Goal: Information Seeking & Learning: Learn about a topic

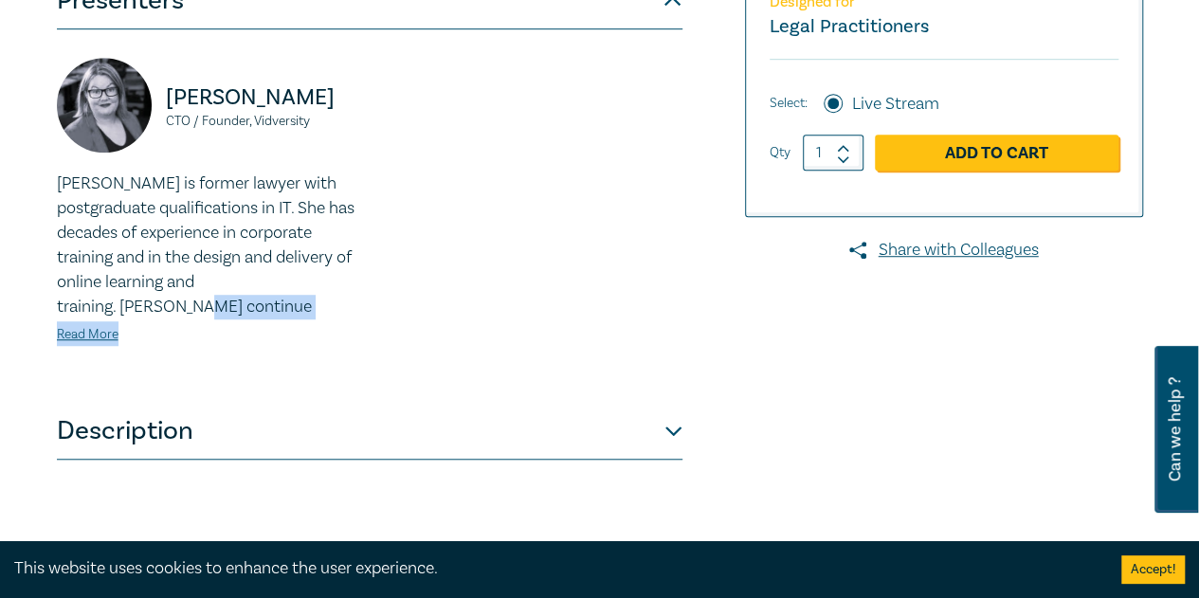
click at [472, 272] on div "[PERSON_NAME] CTO / Founder, Vidversity [PERSON_NAME] is former lawyer with pos…" at bounding box center [369, 216] width 648 height 317
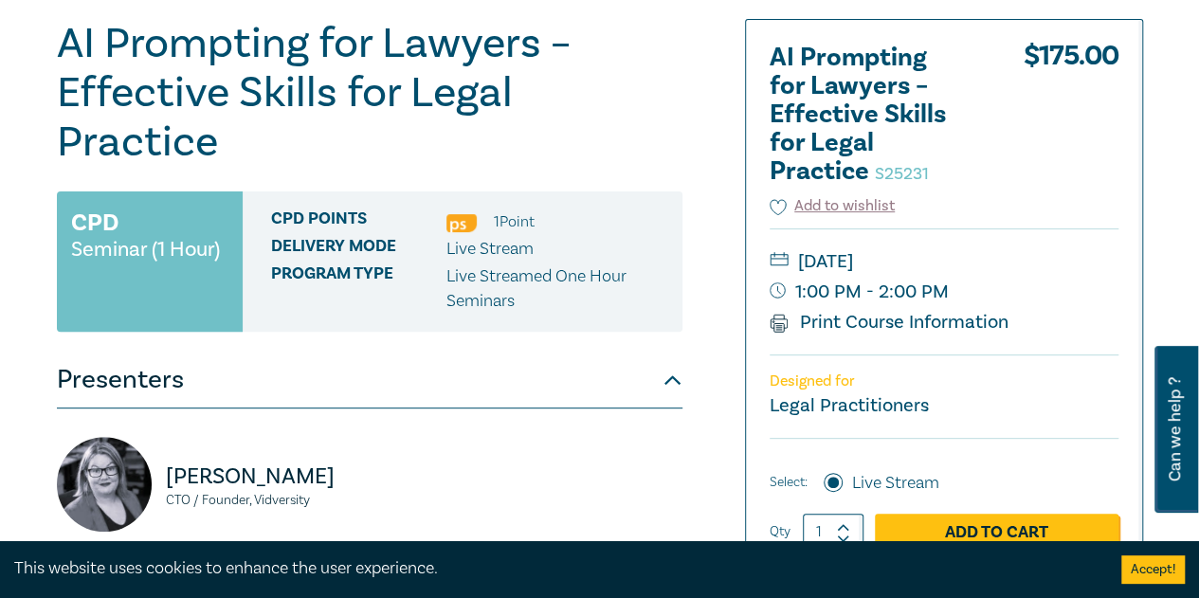
scroll to position [853, 0]
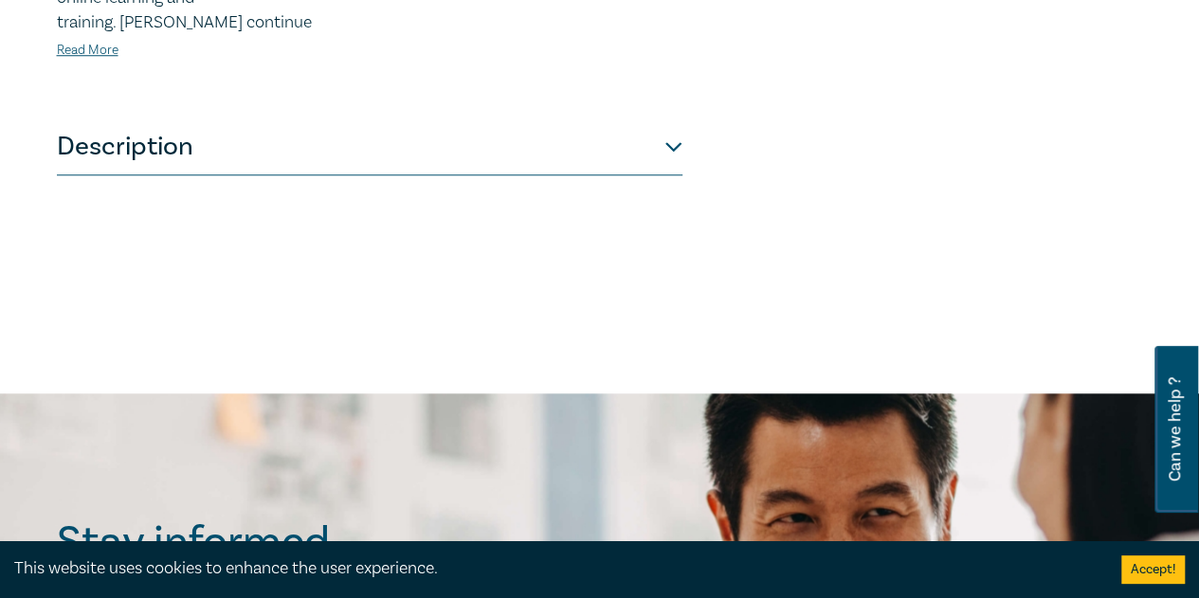
click at [555, 118] on button "Description" at bounding box center [369, 146] width 625 height 57
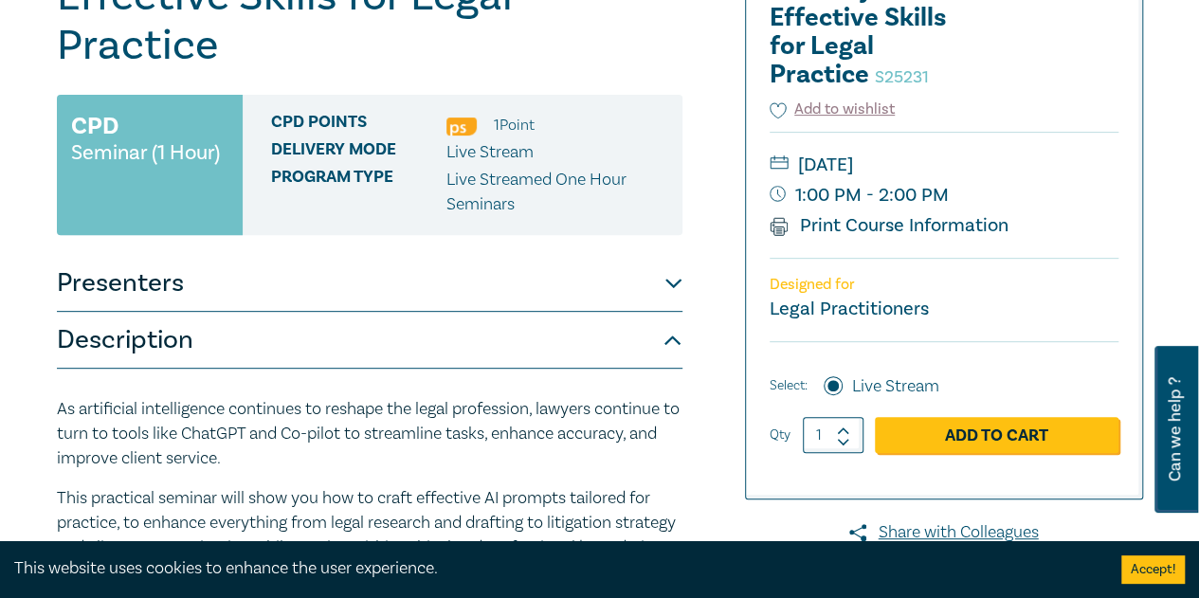
scroll to position [474, 0]
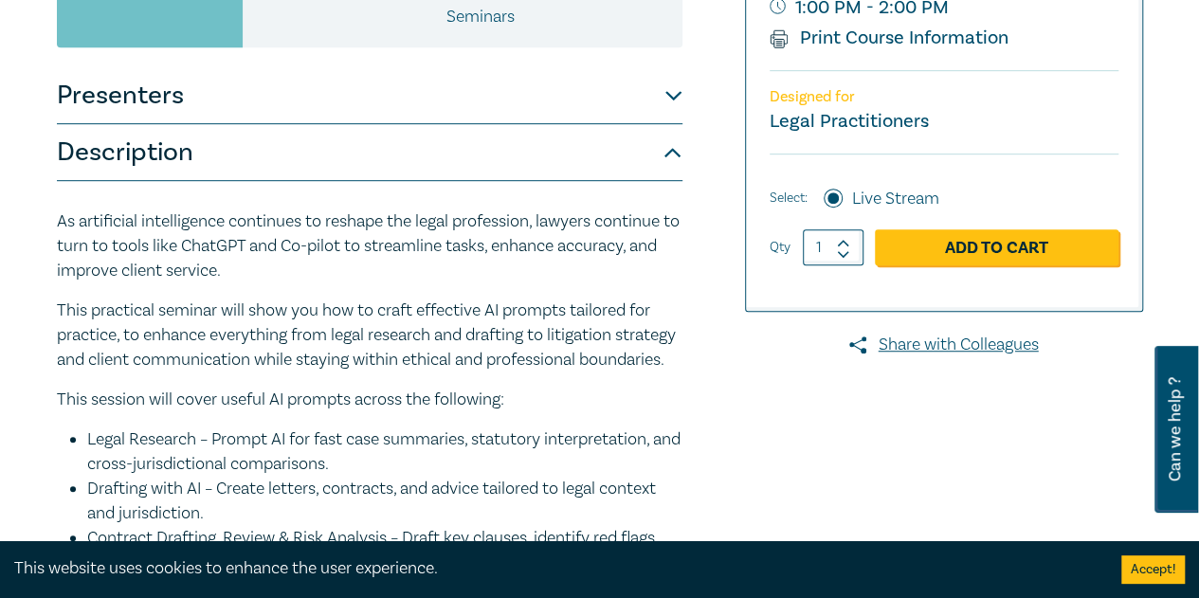
click at [498, 67] on button "Presenters" at bounding box center [369, 95] width 625 height 57
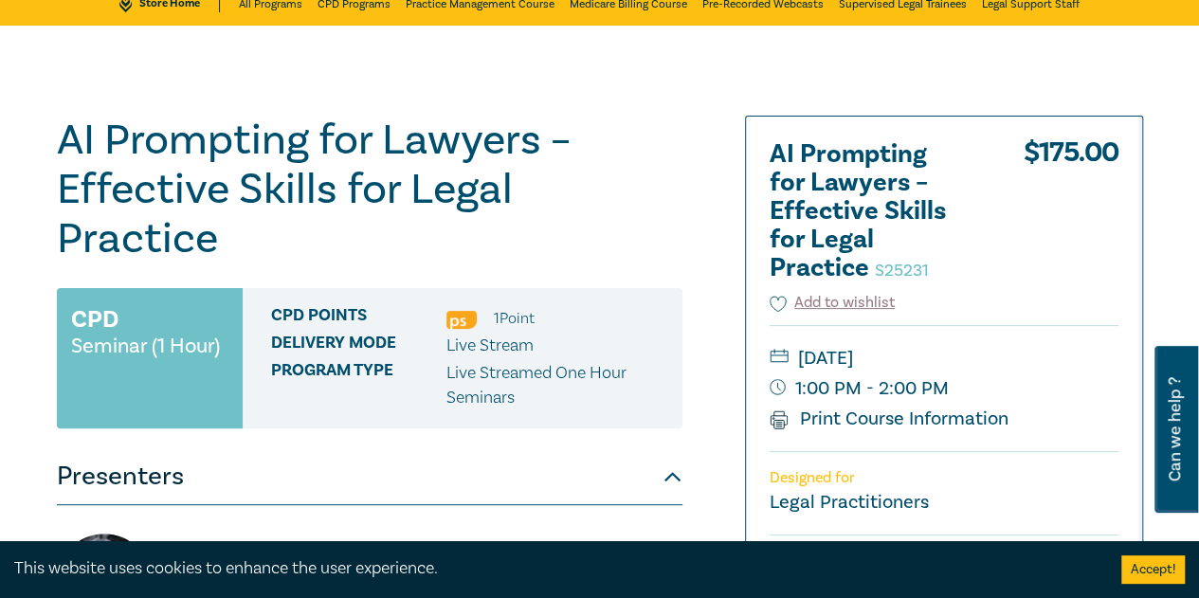
scroll to position [0, 0]
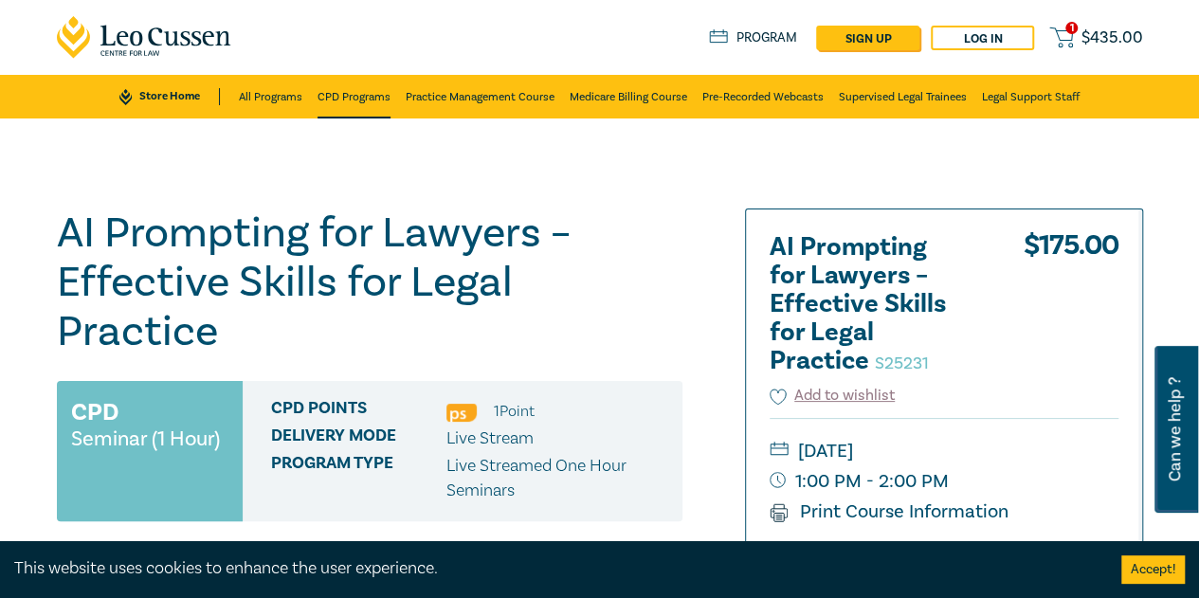
click at [366, 102] on link "CPD Programs" at bounding box center [353, 97] width 73 height 44
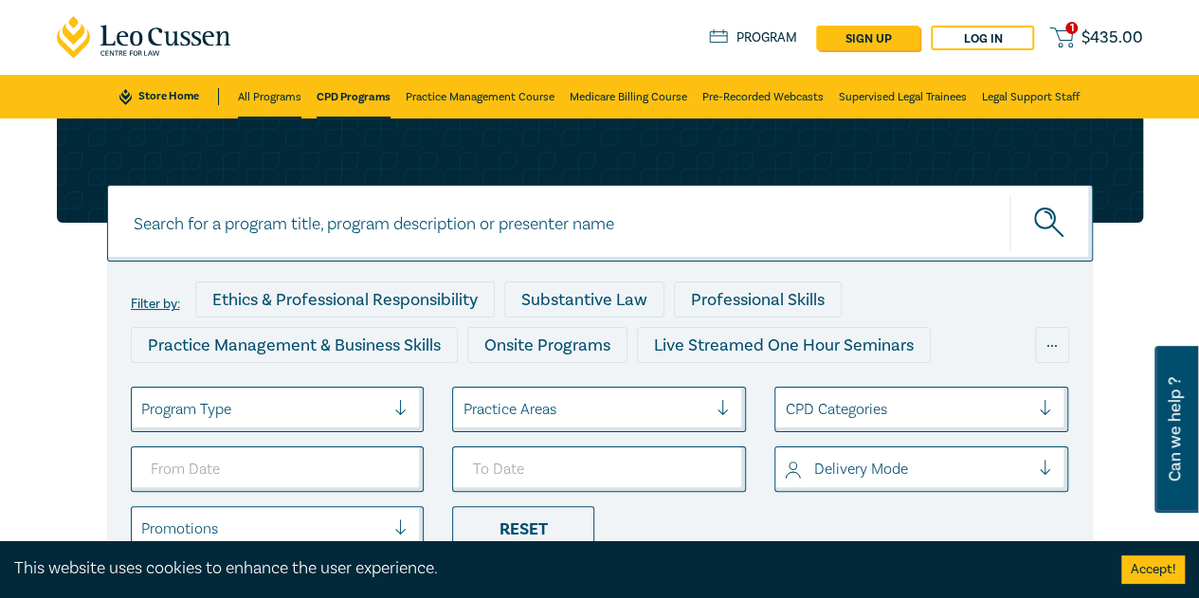
click at [290, 90] on link "All Programs" at bounding box center [269, 97] width 63 height 44
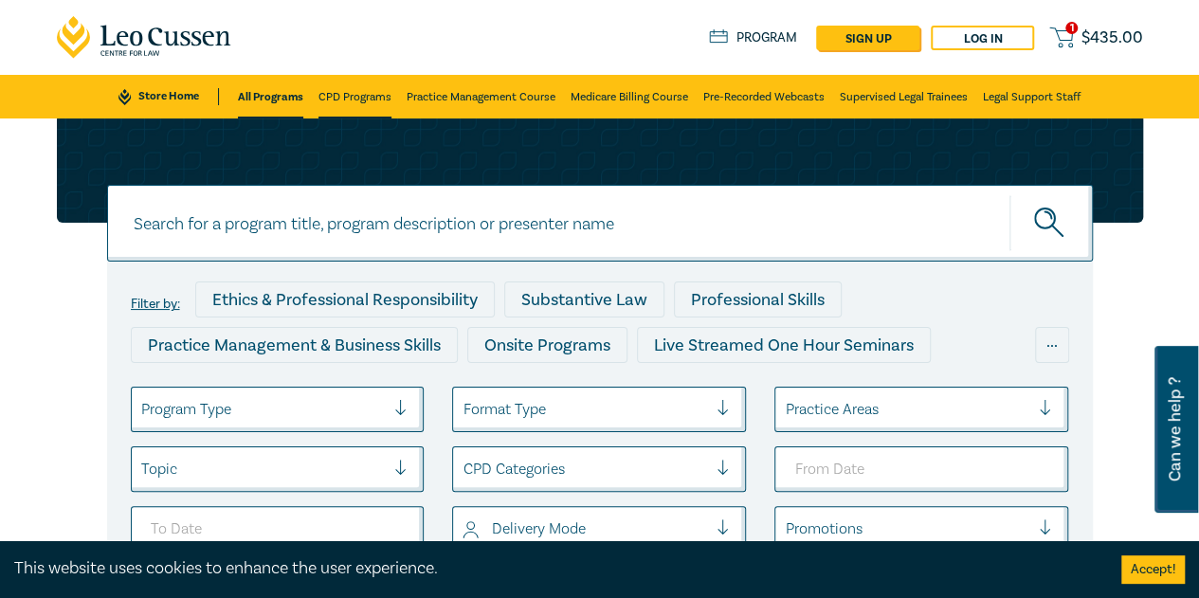
click at [358, 96] on link "CPD Programs" at bounding box center [354, 97] width 73 height 44
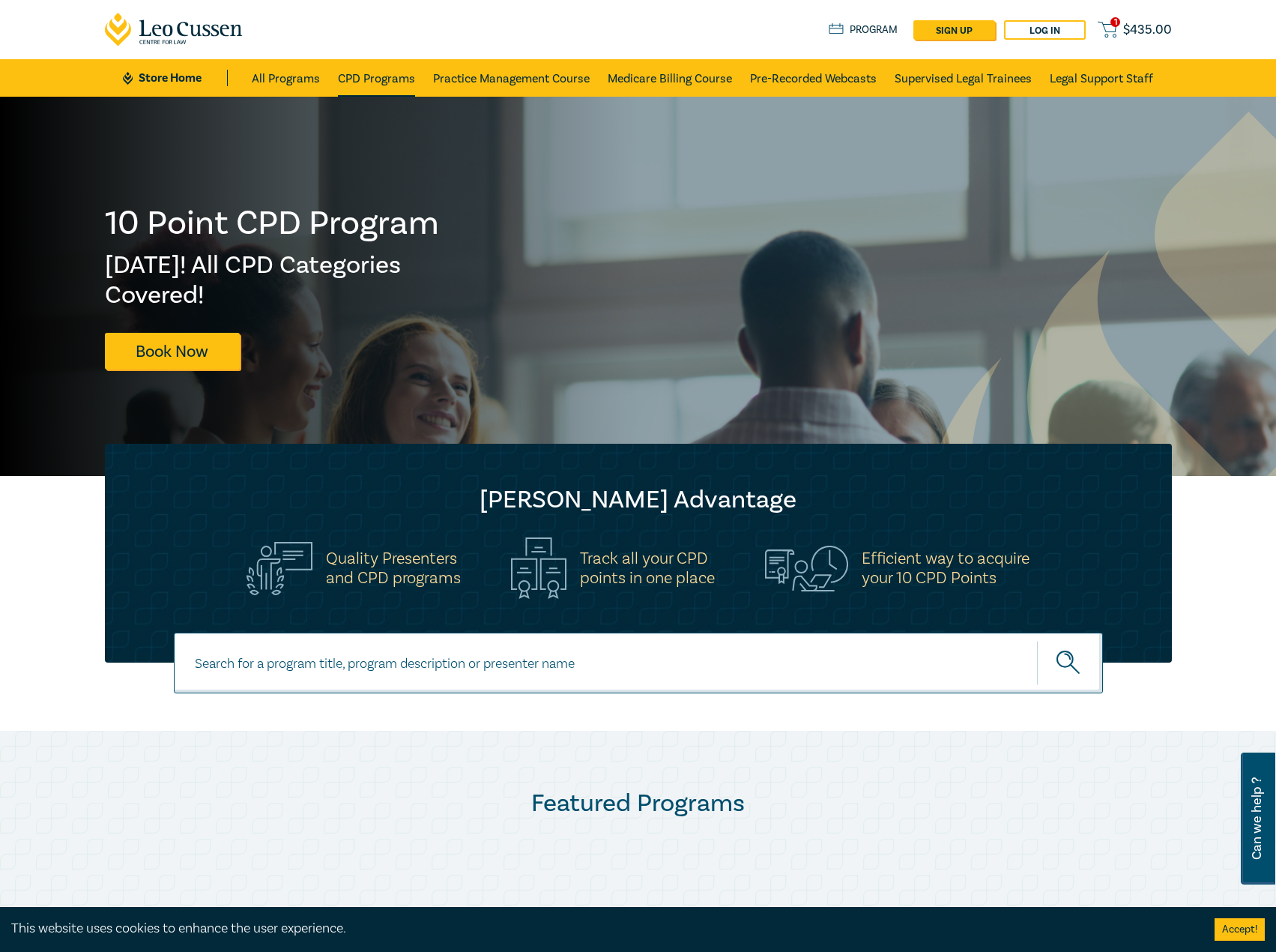
click at [376, 79] on link "CPD Programs" at bounding box center [376, 77] width 77 height 37
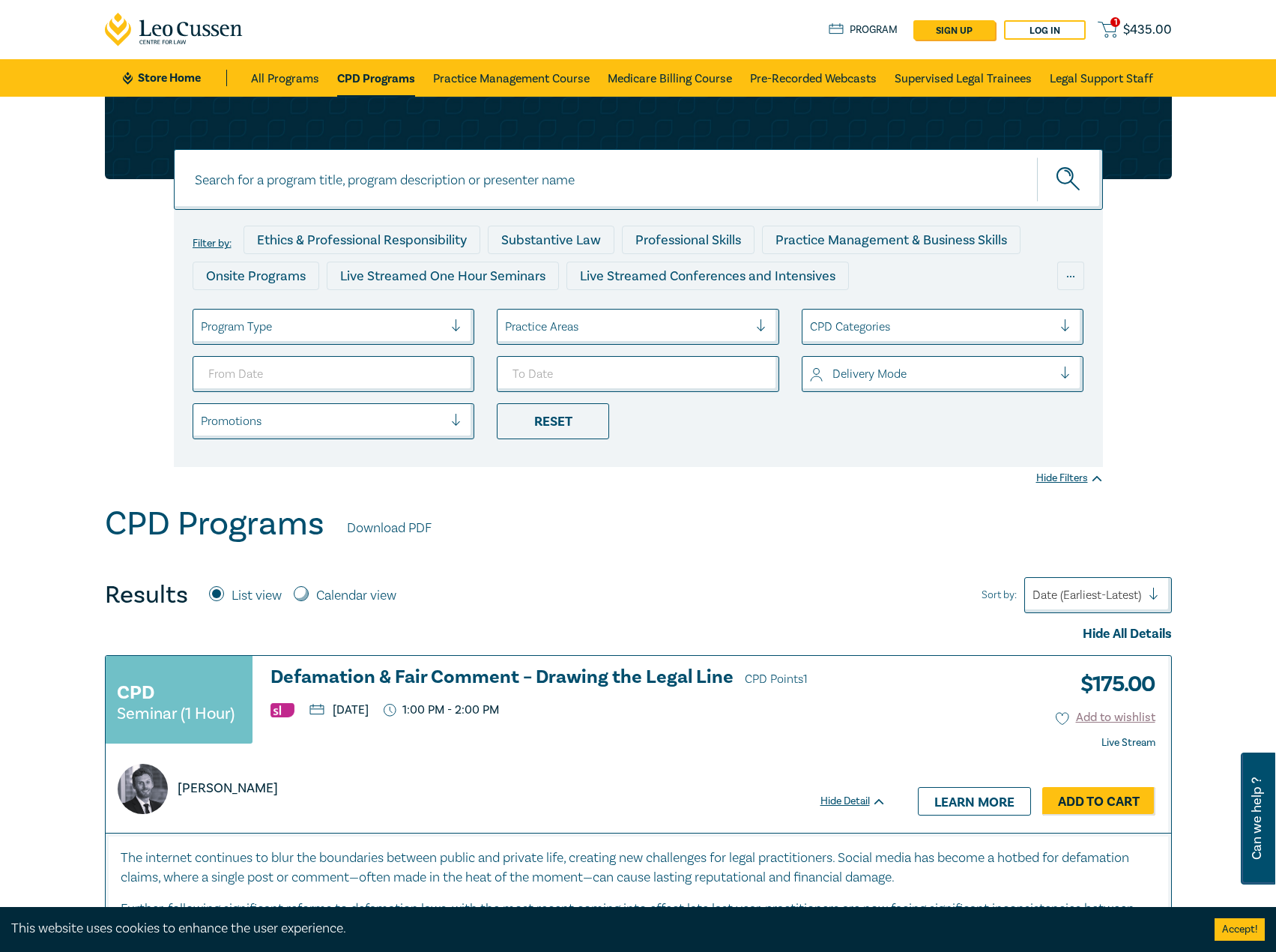
click at [364, 330] on div at bounding box center [323, 327] width 243 height 20
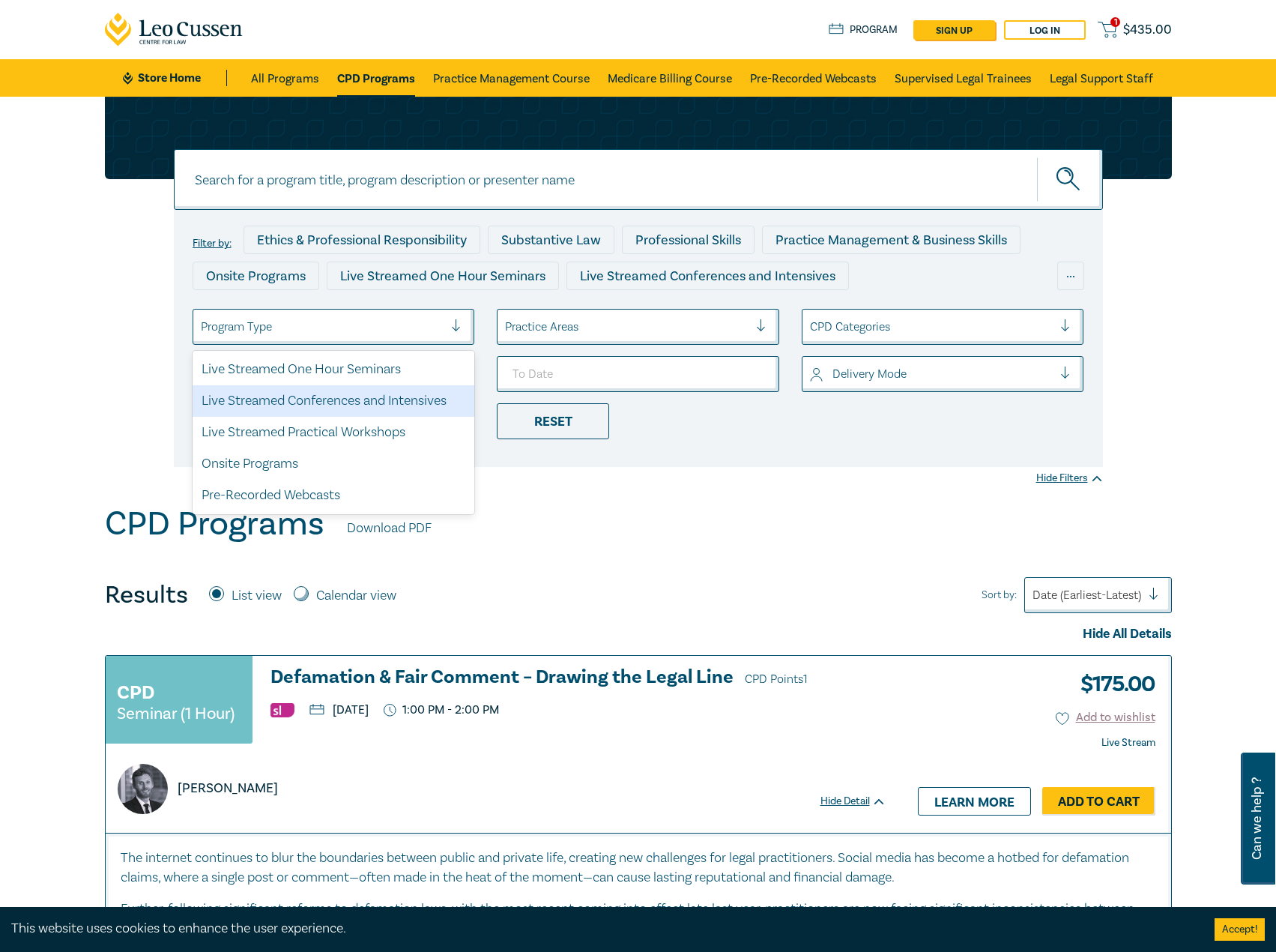
click at [398, 390] on div "Live Streamed Conferences and Intensives" at bounding box center [334, 401] width 282 height 32
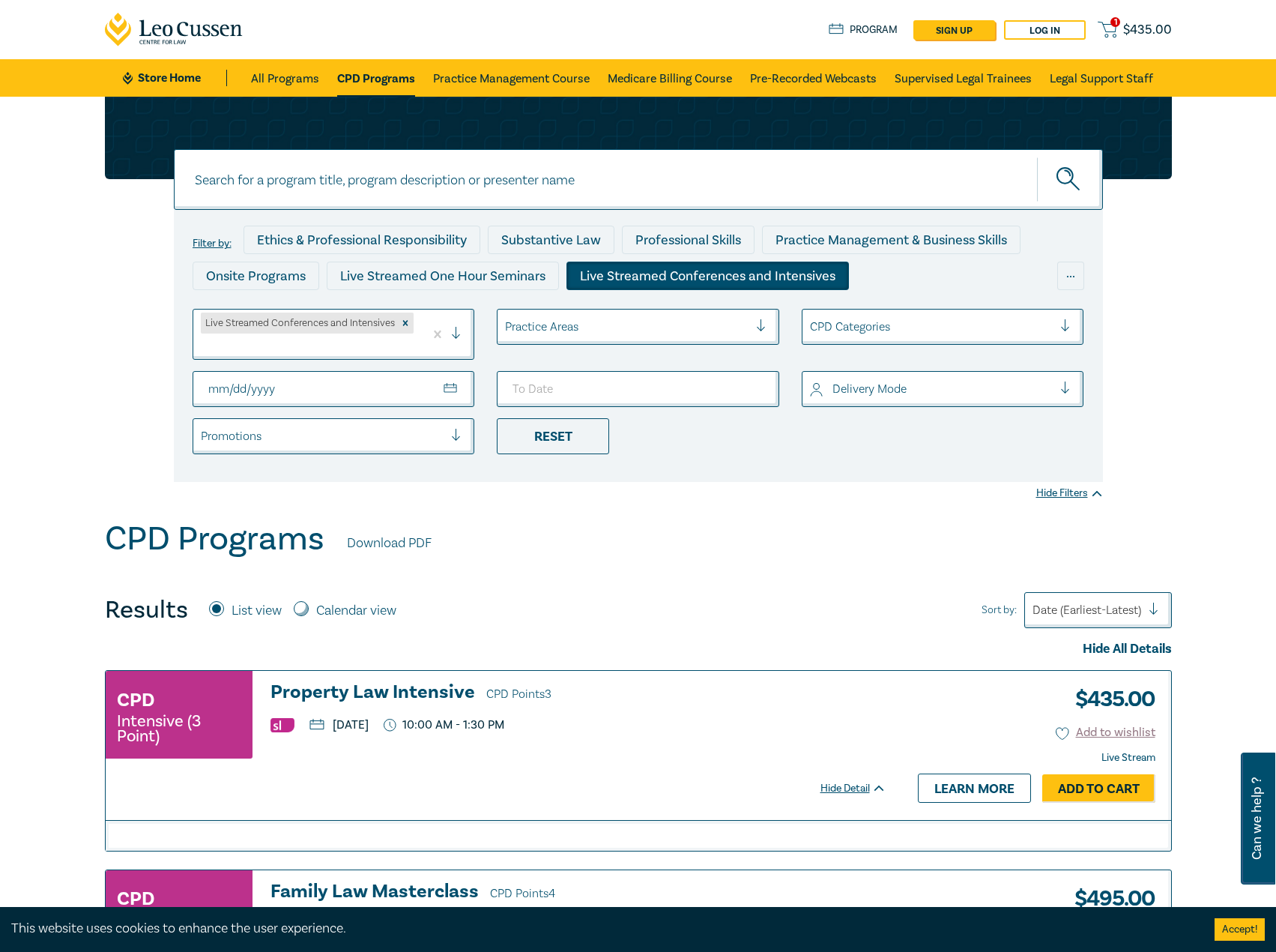
click at [423, 393] on input "From Date" at bounding box center [334, 388] width 282 height 36
click at [451, 386] on input "From Date" at bounding box center [334, 388] width 282 height 36
type input "[DATE]"
click at [760, 387] on input "To Date" at bounding box center [637, 388] width 282 height 36
type input "[DATE]"
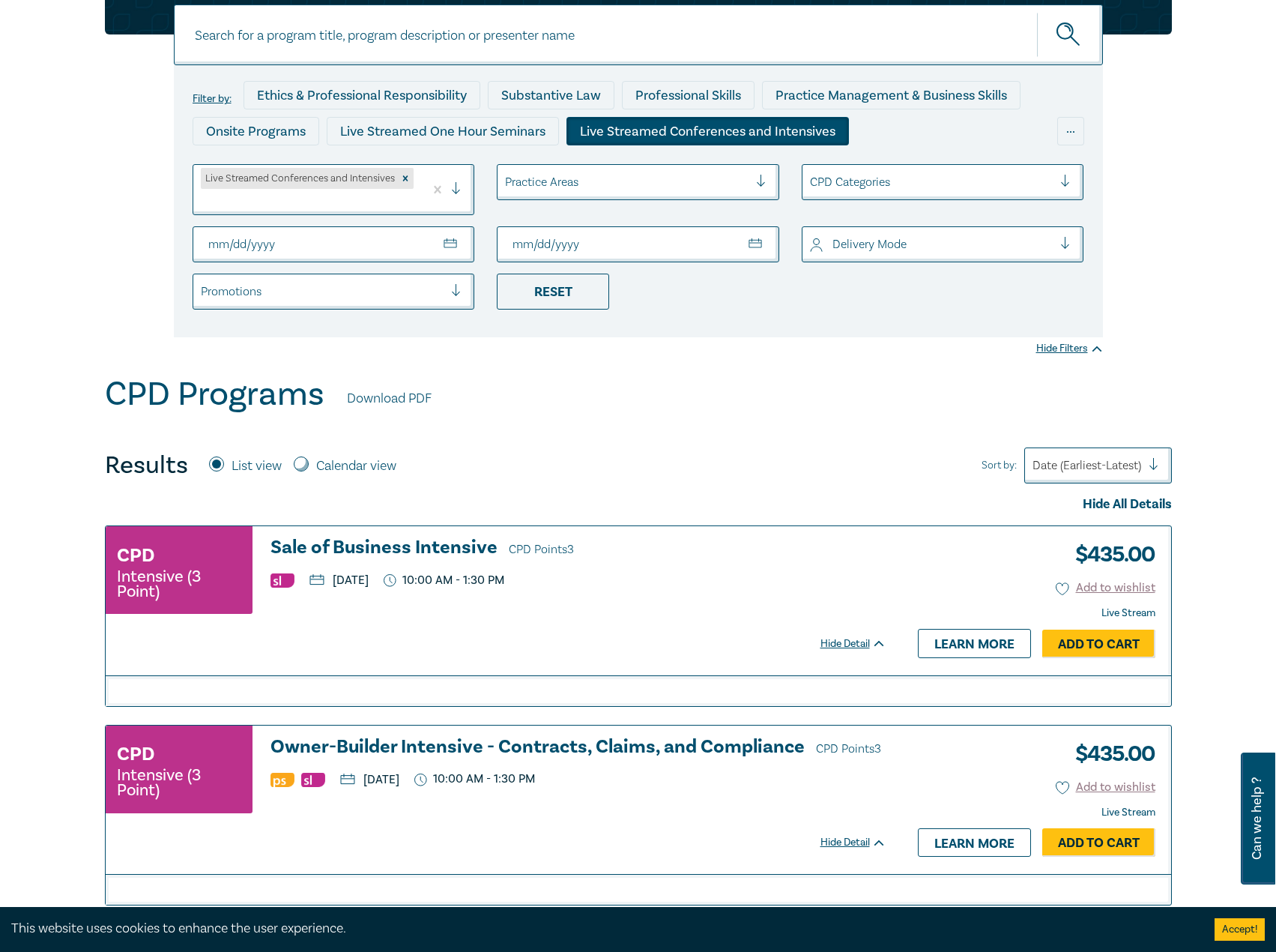
scroll to position [450, 0]
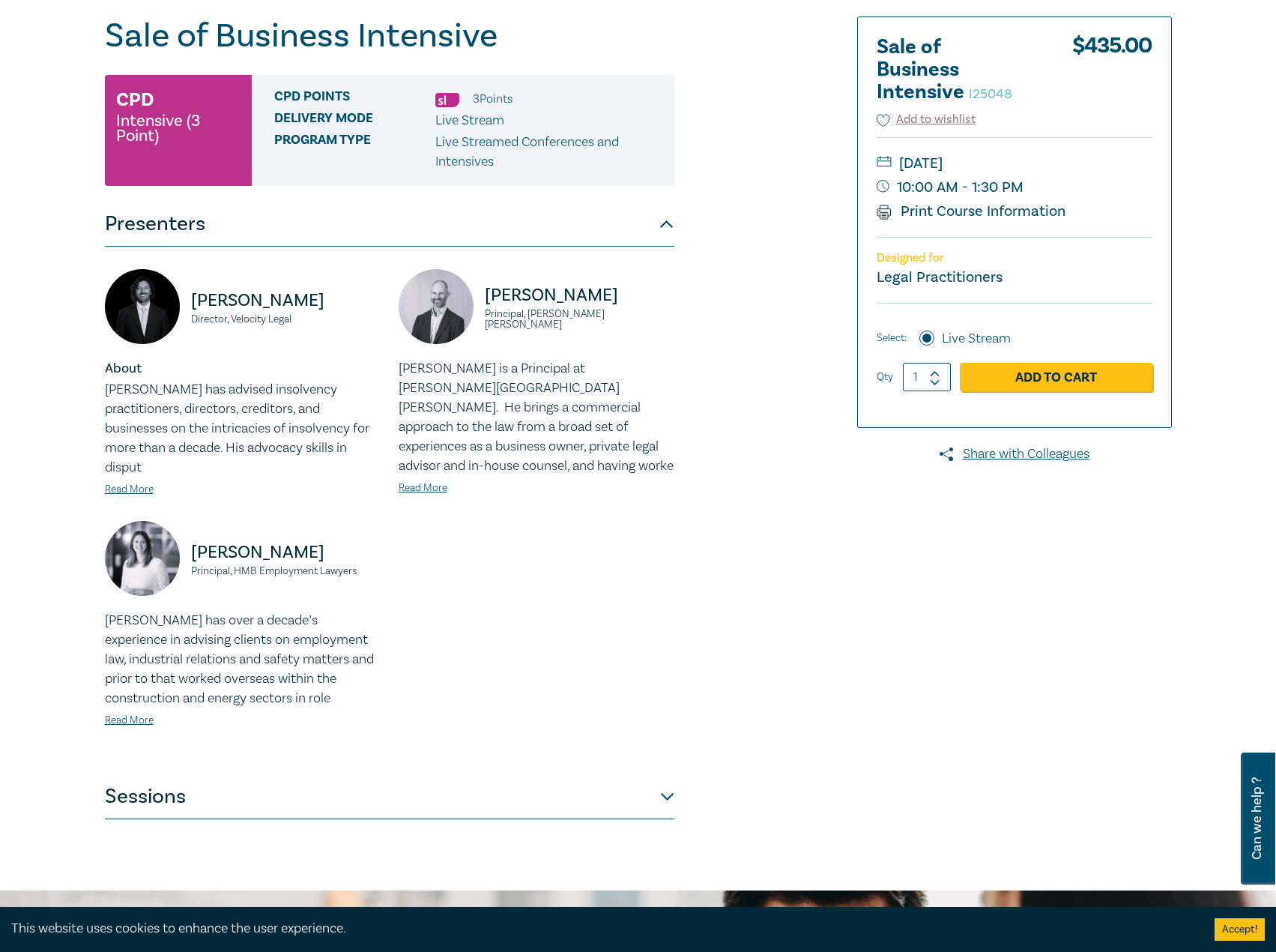
scroll to position [375, 0]
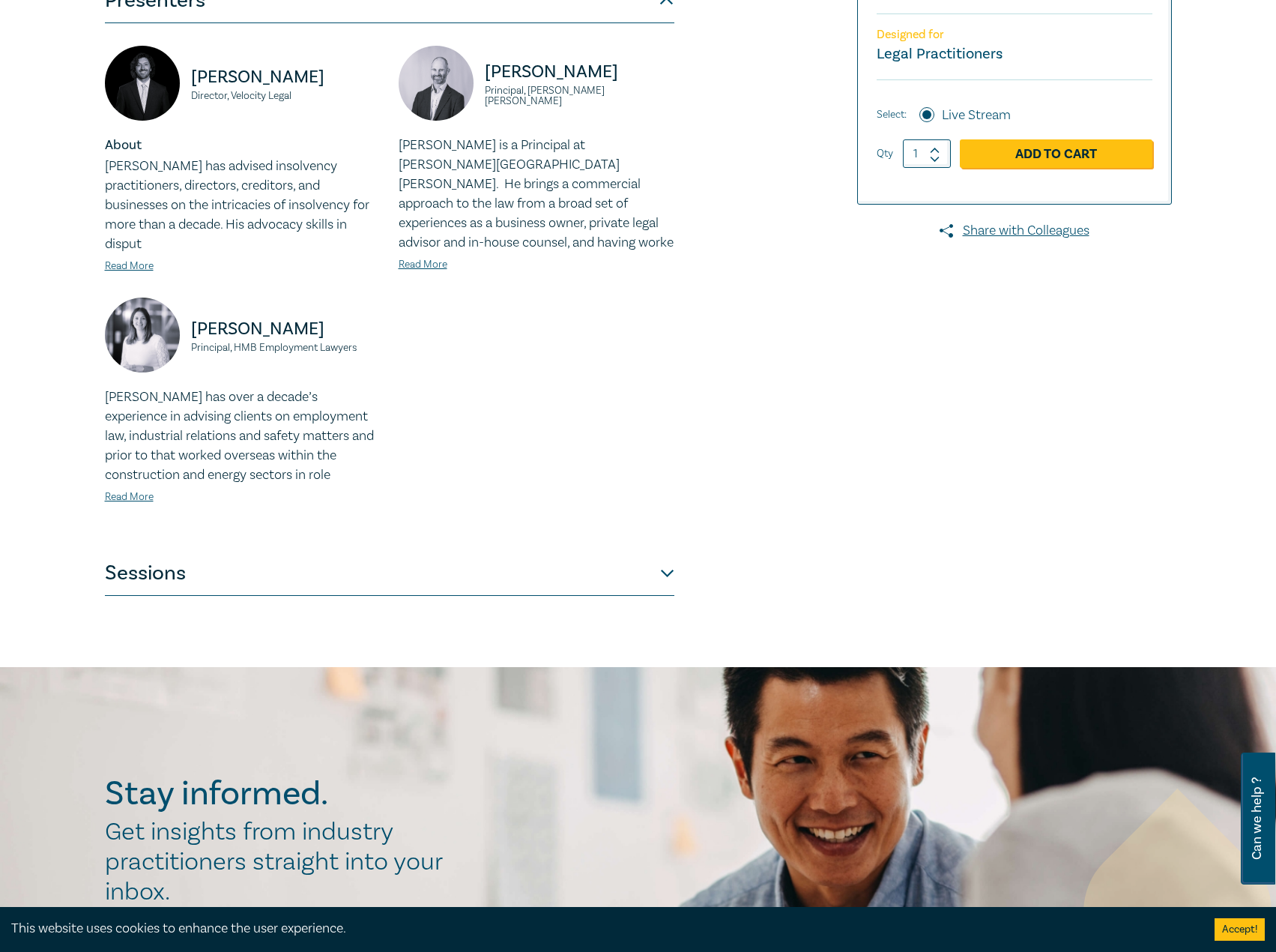
click at [432, 551] on button "Sessions" at bounding box center [390, 573] width 569 height 45
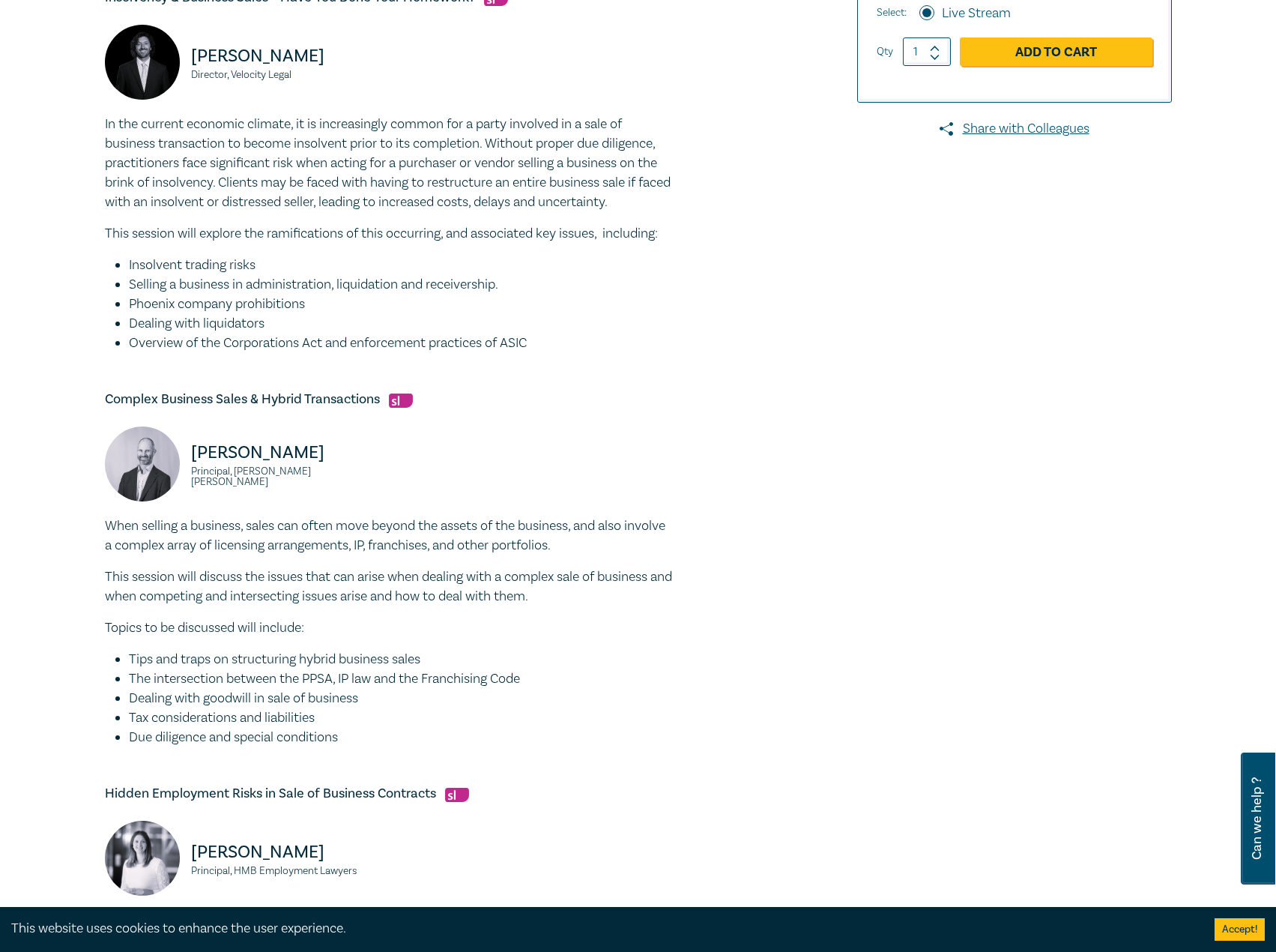
scroll to position [674, 0]
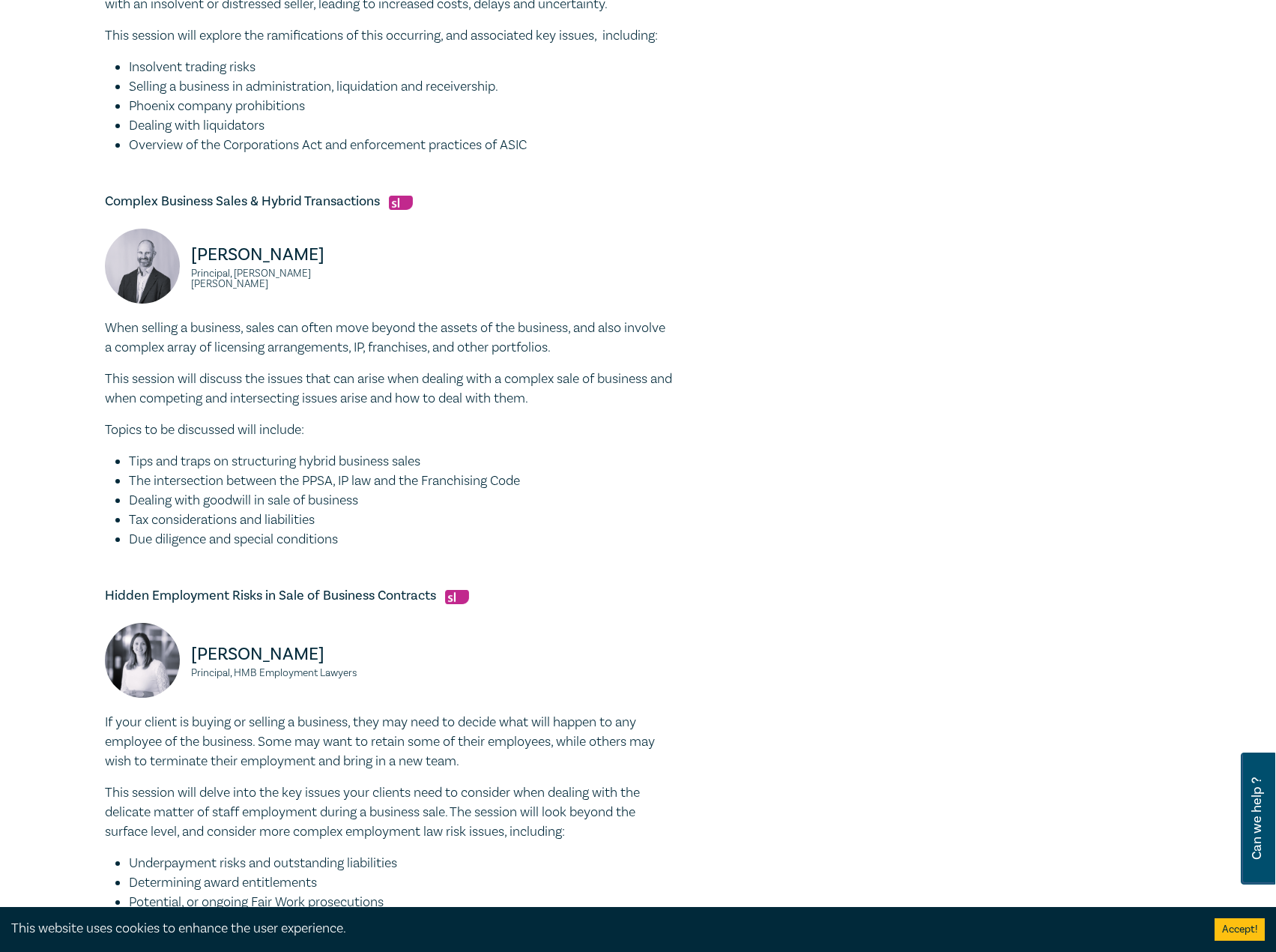
drag, startPoint x: 394, startPoint y: 545, endPoint x: 55, endPoint y: 315, distance: 409.7
click at [55, 315] on div "Sale of Business Intensive I25048 CPD Intensive (3 Point) CPD Points 3 Point s …" at bounding box center [638, 264] width 1276 height 1685
click at [383, 389] on p "This session will discuss the issues that can arise when dealing with a complex…" at bounding box center [390, 388] width 569 height 39
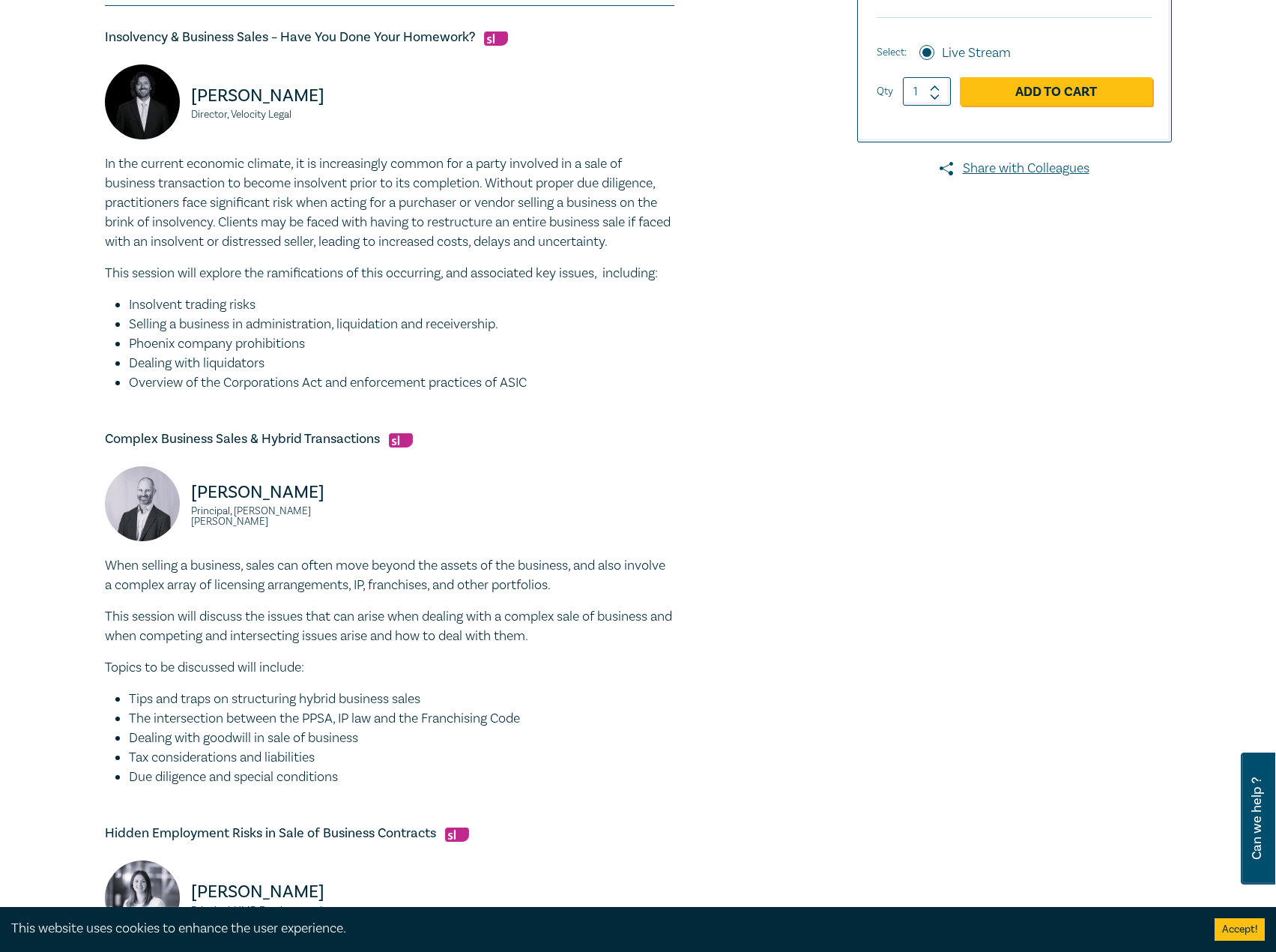
scroll to position [150, 0]
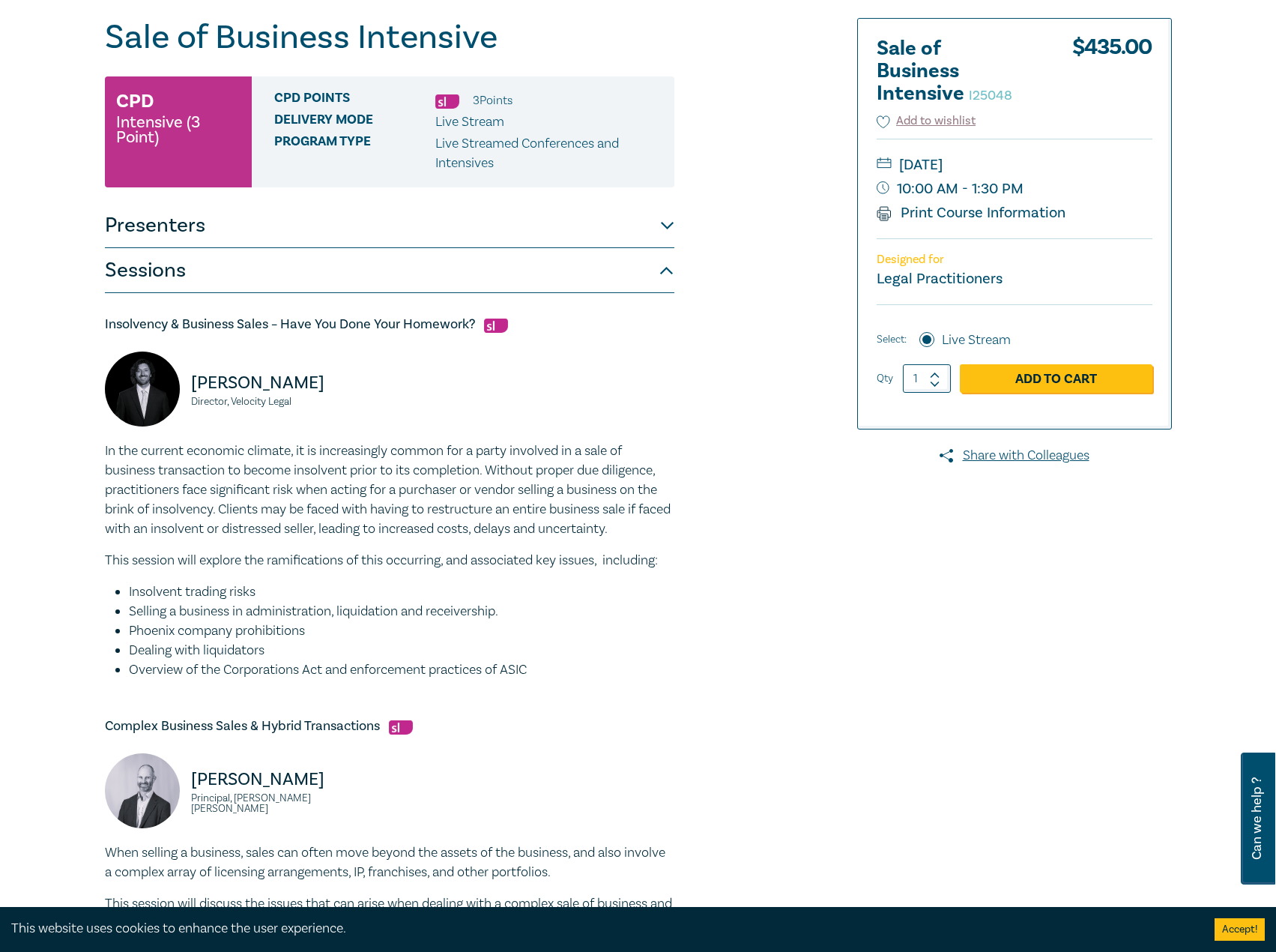
click at [373, 236] on button "Presenters" at bounding box center [390, 225] width 569 height 45
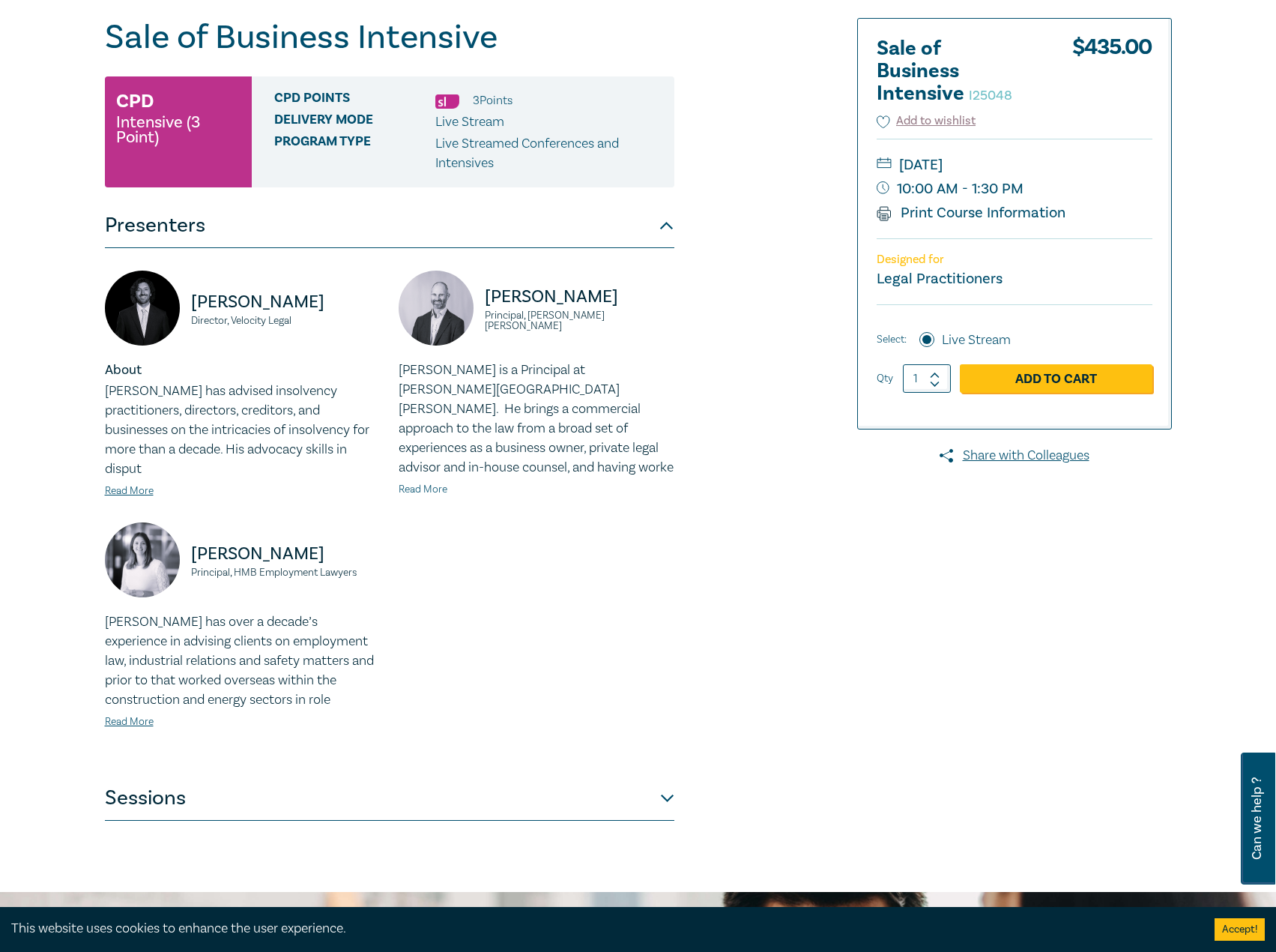
click at [445, 482] on link "Read More" at bounding box center [423, 489] width 49 height 13
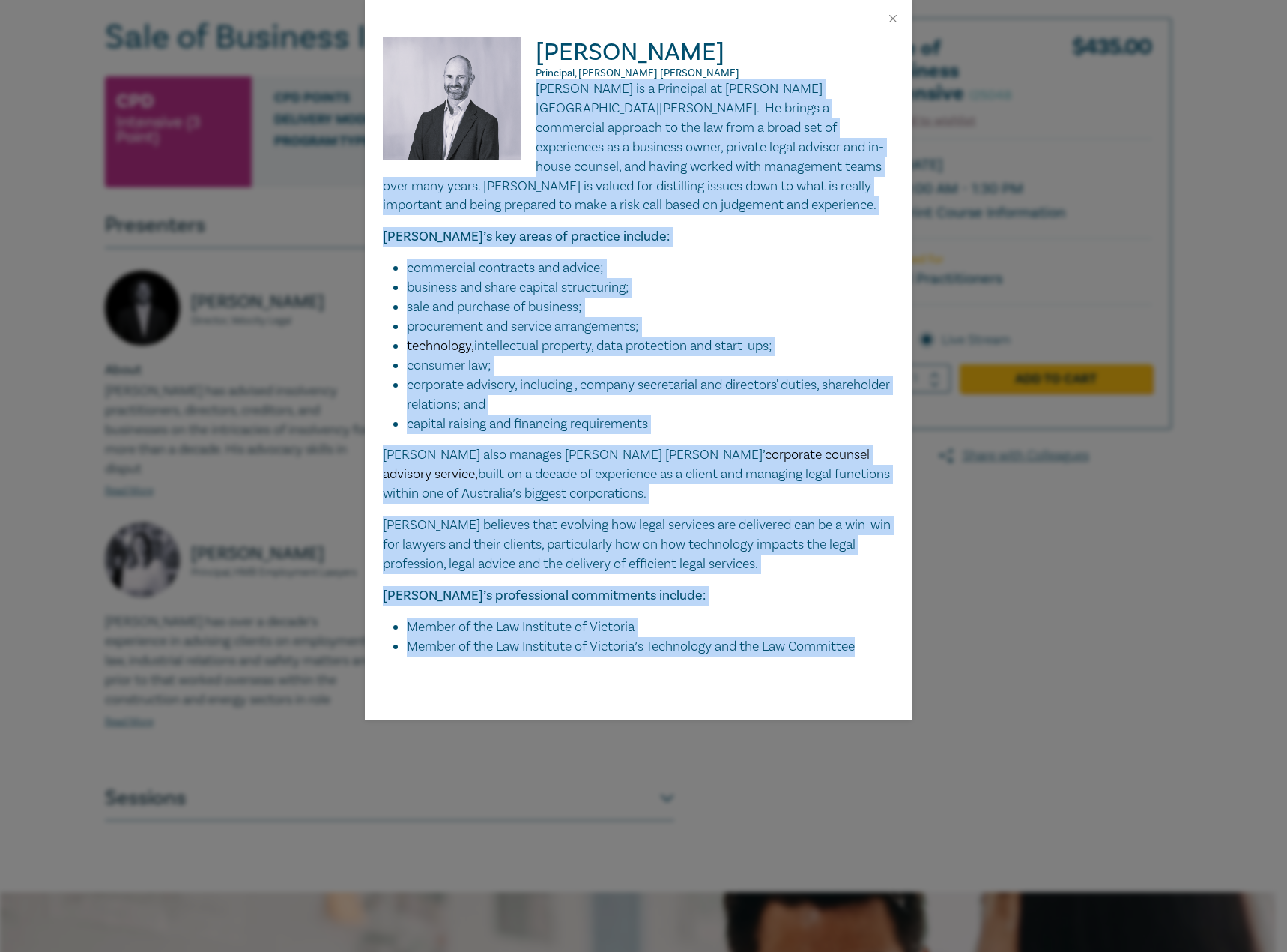
drag, startPoint x: 880, startPoint y: 657, endPoint x: 537, endPoint y: 92, distance: 661.0
click at [537, 92] on div "Paul Gray Principal, Harwood Andrews Paul is a Principal at Harwood Andrews. He…" at bounding box center [639, 378] width 547 height 682
copy div "Paul is a Principal at Harwood Andrews. He brings a commercial approach to the …"
drag, startPoint x: 885, startPoint y: 14, endPoint x: 861, endPoint y: 10, distance: 24.3
click at [886, 14] on button "Close" at bounding box center [893, 18] width 13 height 13
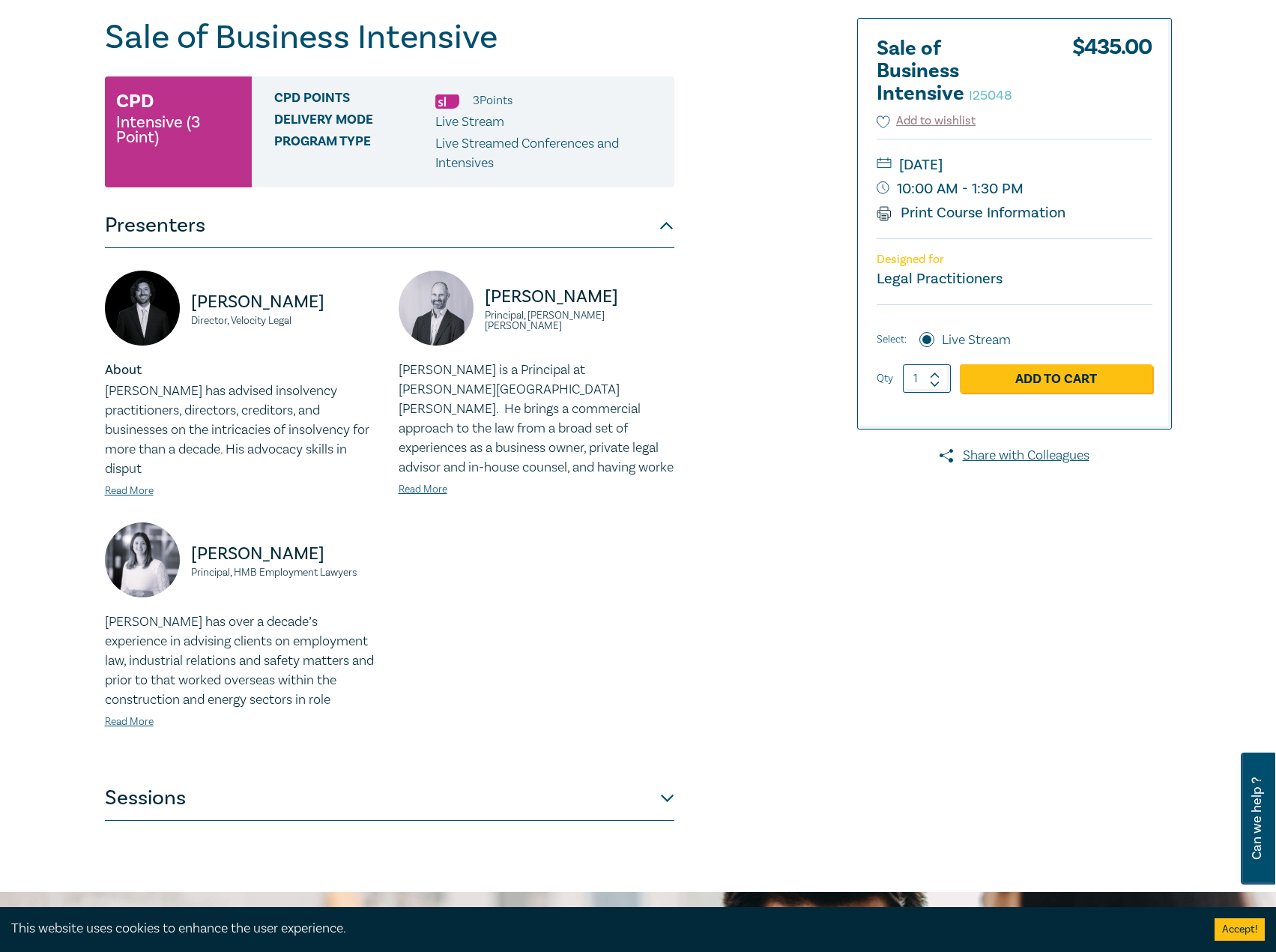
click at [440, 776] on button "Sessions" at bounding box center [390, 798] width 569 height 45
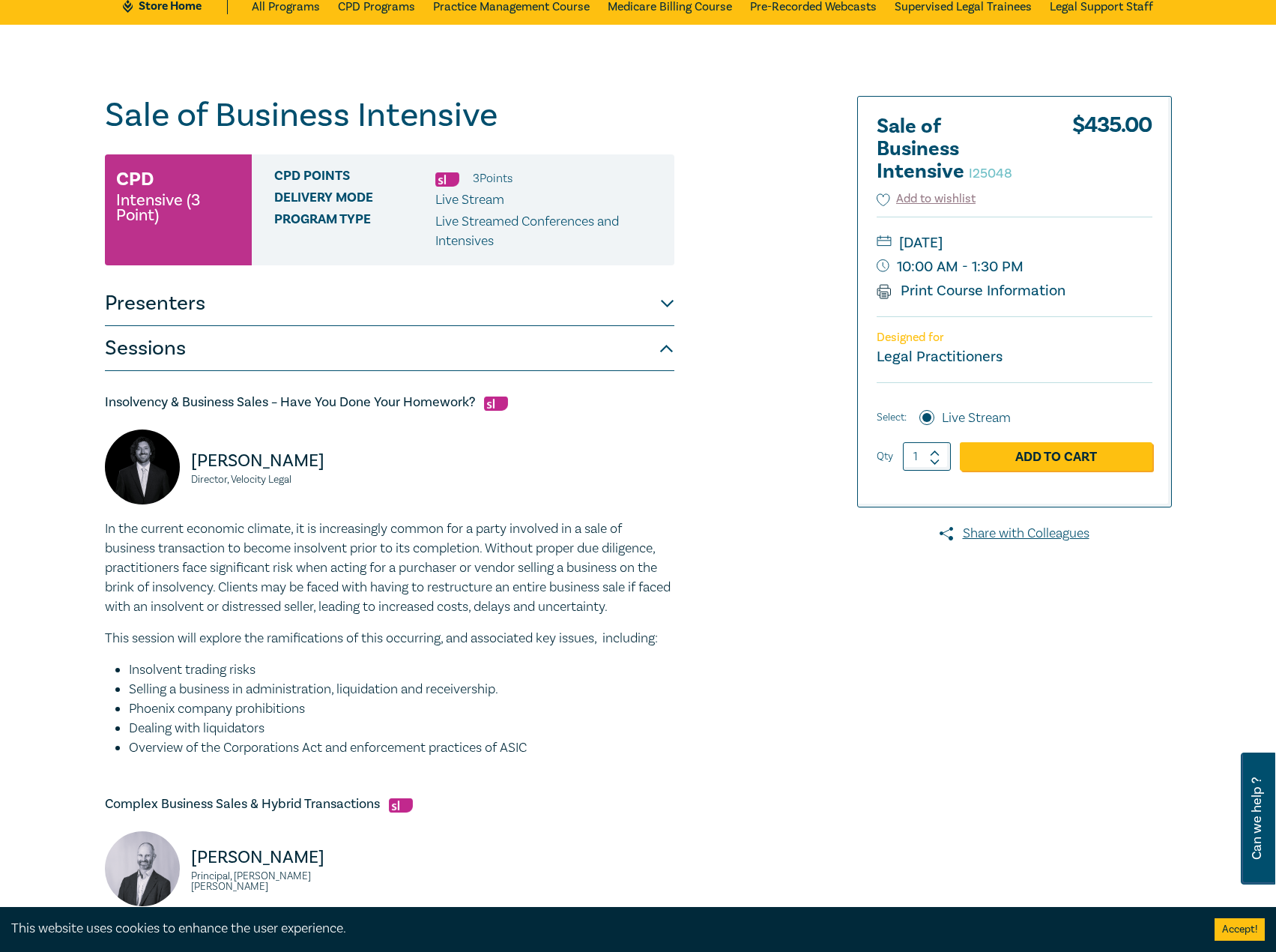
scroll to position [0, 0]
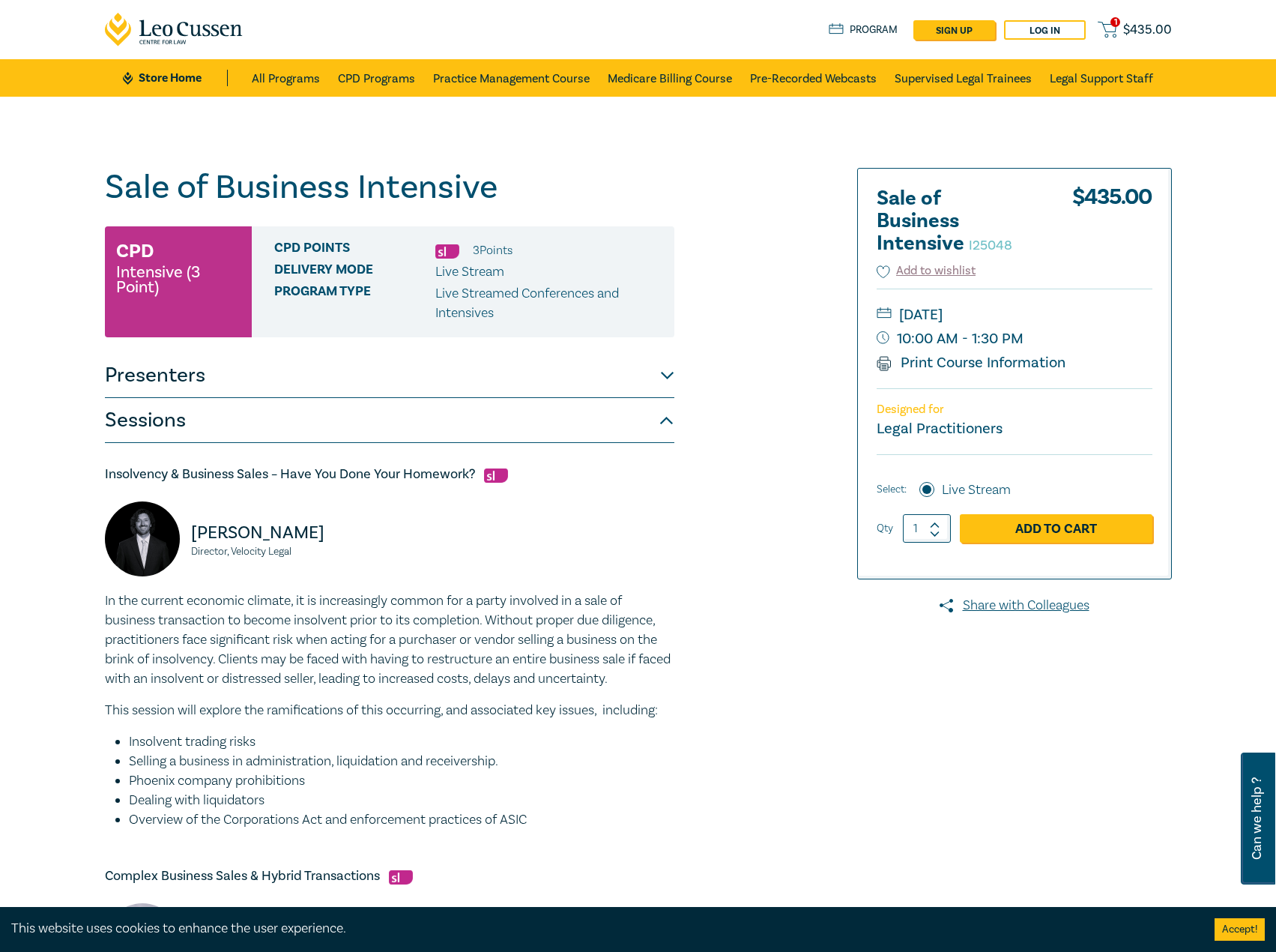
drag, startPoint x: 377, startPoint y: 384, endPoint x: 364, endPoint y: 386, distance: 13.2
click at [376, 384] on button "Presenters" at bounding box center [390, 375] width 569 height 45
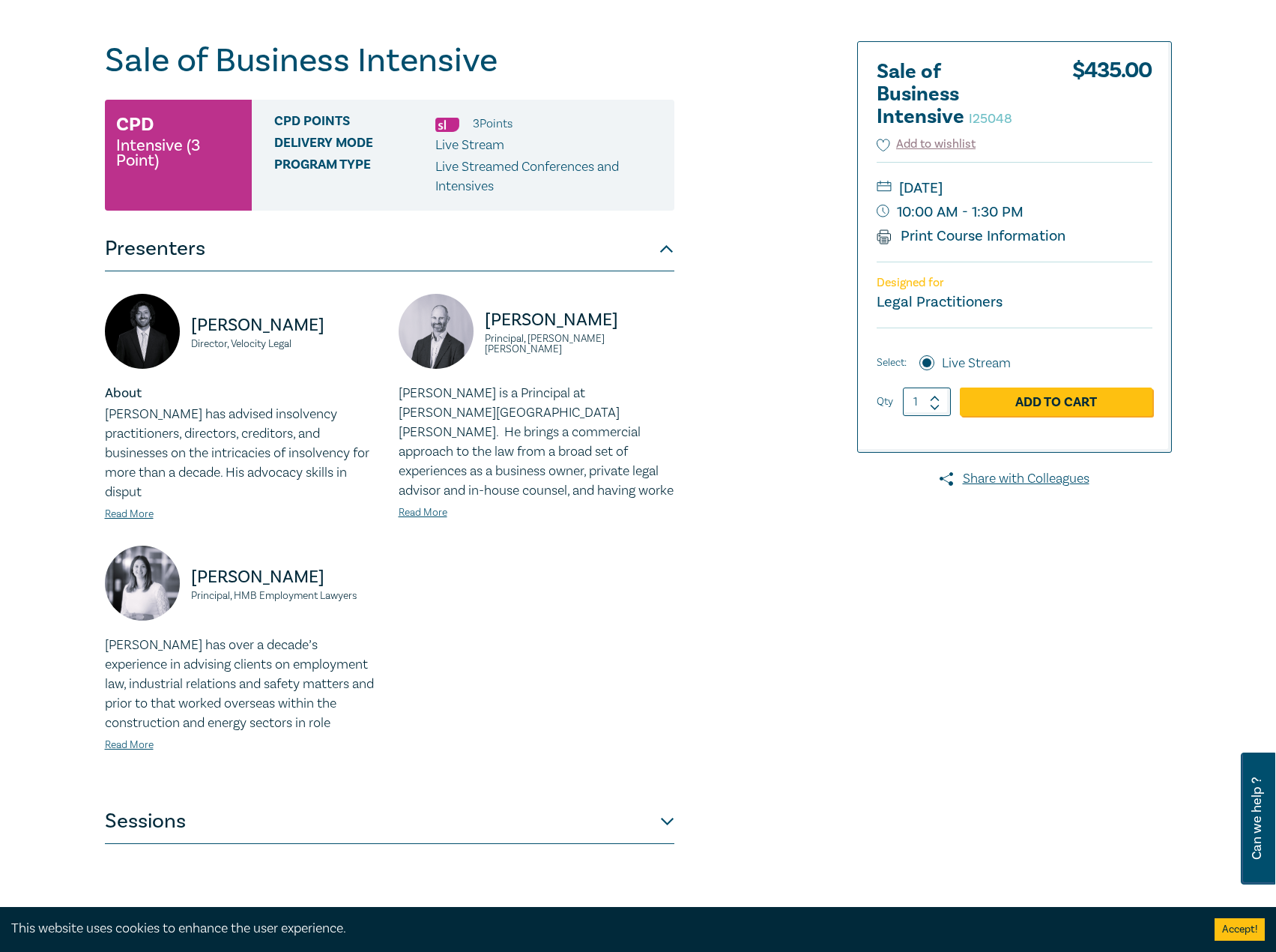
scroll to position [300, 0]
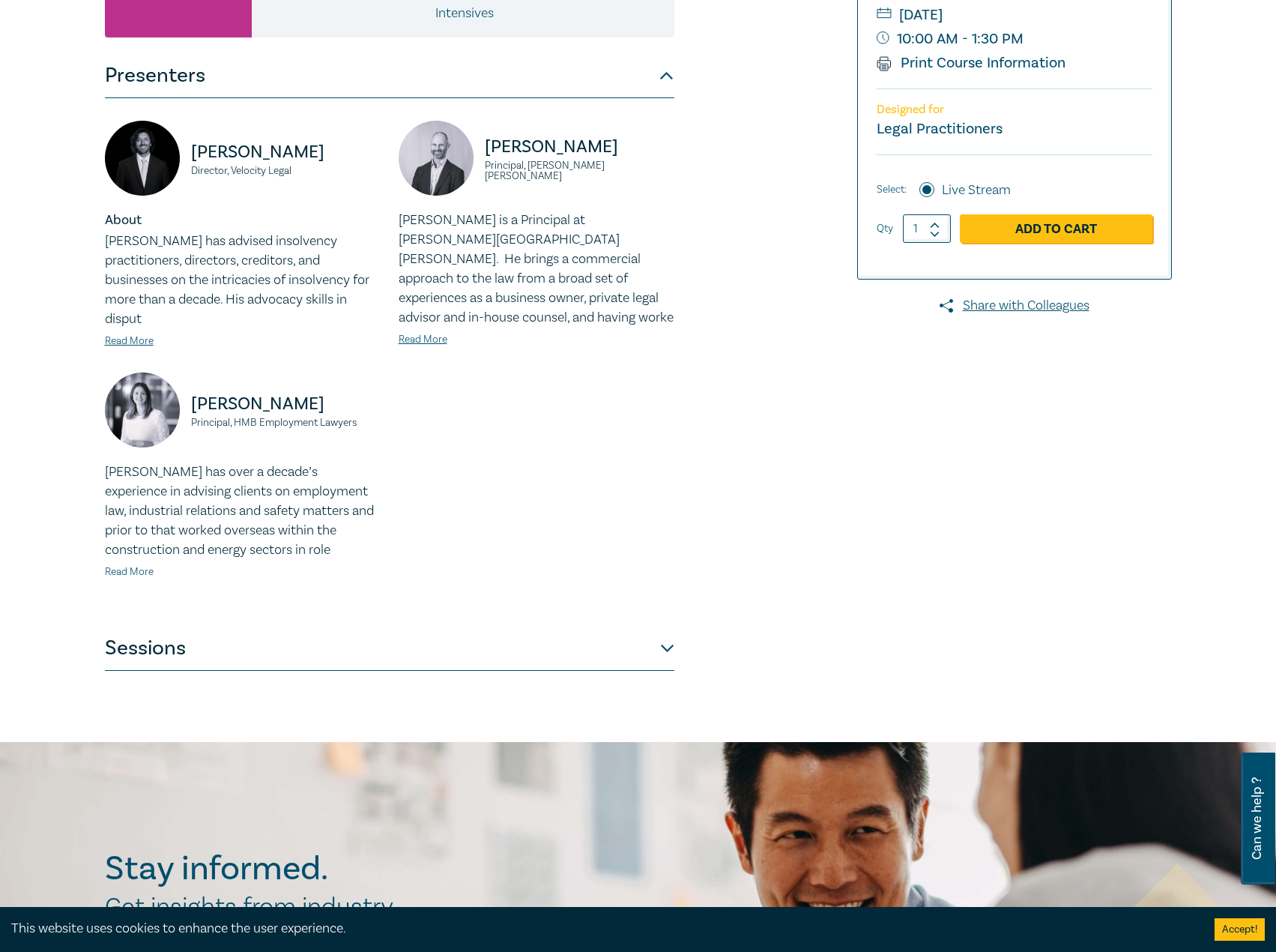
click at [130, 565] on link "Read More" at bounding box center [130, 572] width 49 height 13
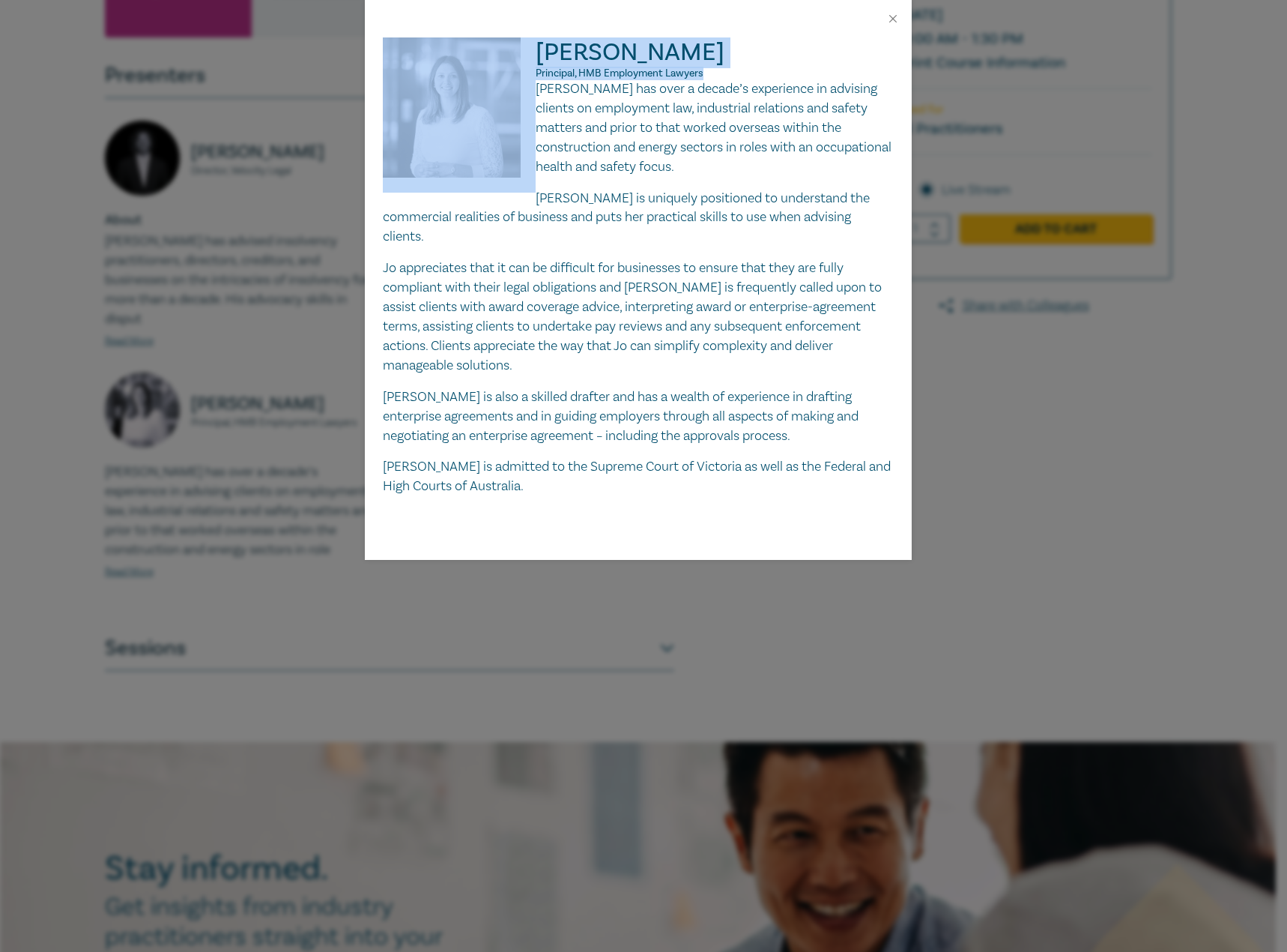
drag, startPoint x: 731, startPoint y: 73, endPoint x: 534, endPoint y: 50, distance: 198.3
click at [534, 50] on div "Joanna Bandara Principal, HMB Employment Lawyers Jo has over a decade’s experie…" at bounding box center [638, 266] width 511 height 459
copy div "Joanna Bandara Principal, HMB Employment Lawyers"
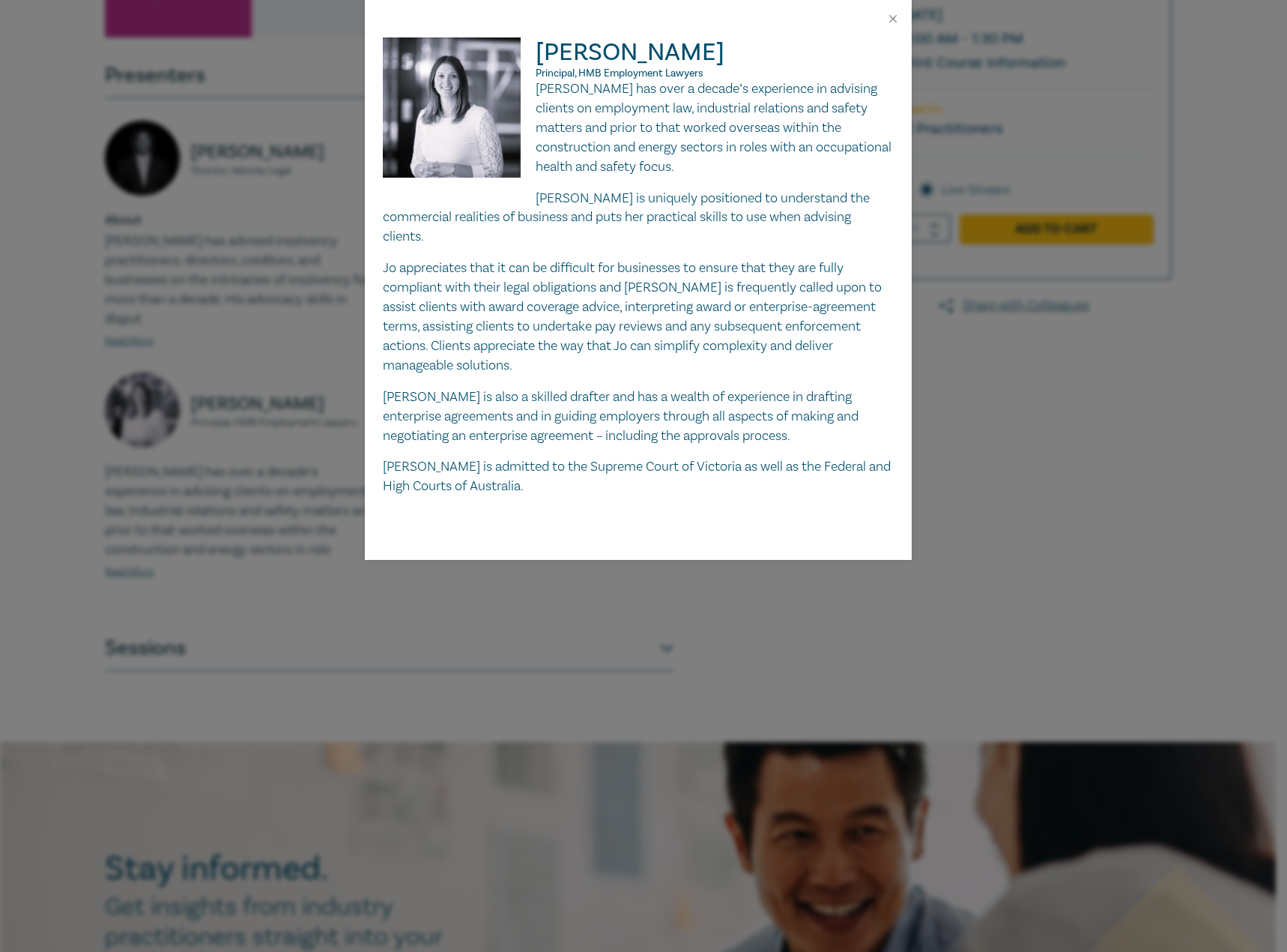
click at [551, 85] on p "Jo has over a decade’s experience in advising clients on employment law, indust…" at bounding box center [638, 127] width 511 height 97
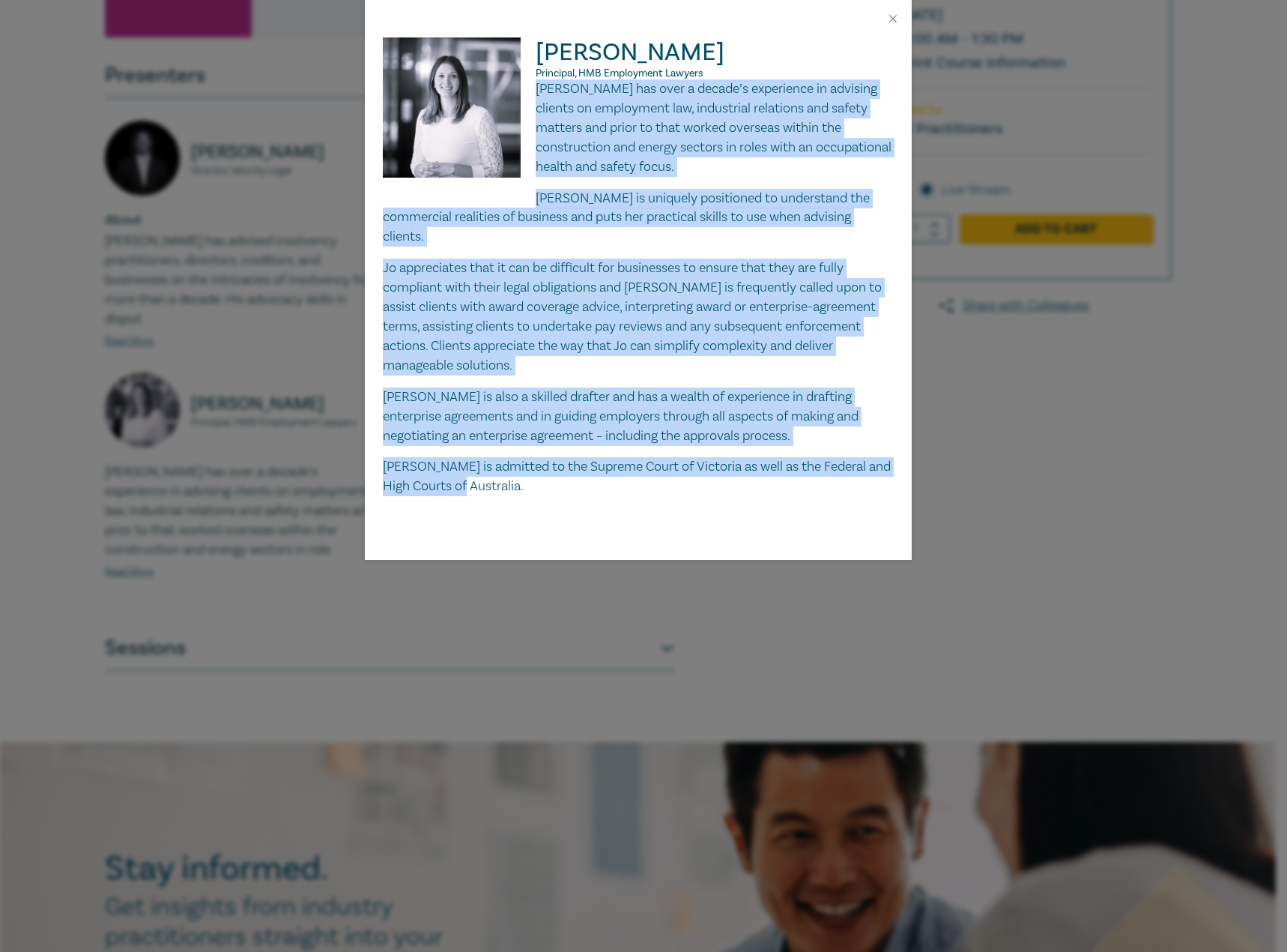
drag, startPoint x: 536, startPoint y: 93, endPoint x: 652, endPoint y: 479, distance: 403.1
click at [652, 479] on div "Joanna Bandara Principal, HMB Employment Lawyers Jo has over a decade’s experie…" at bounding box center [639, 298] width 547 height 523
copy div "Jo has over a decade’s experience in advising clients on employment law, indust…"
click at [890, 20] on button "Close" at bounding box center [893, 18] width 13 height 13
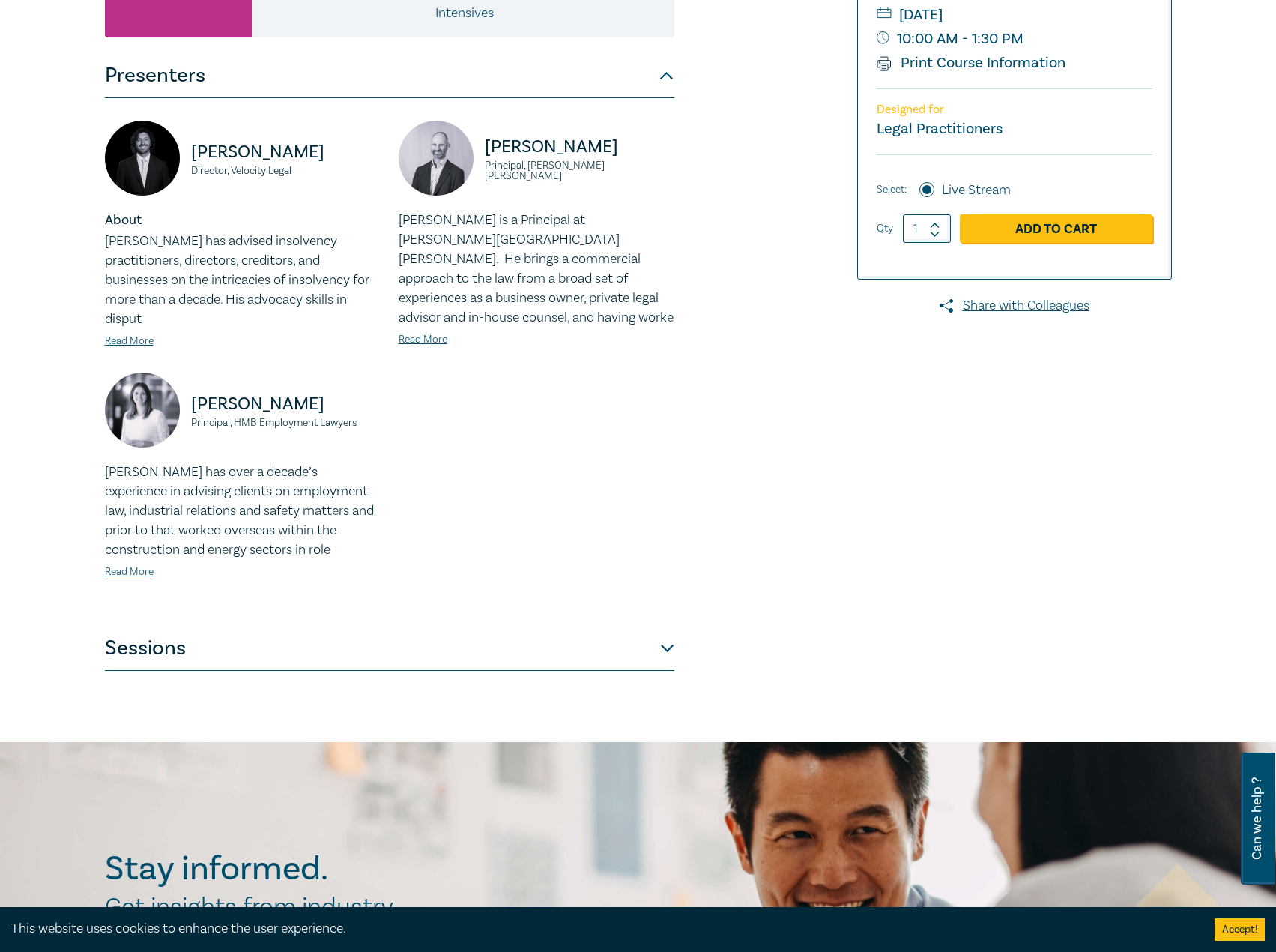
click at [520, 625] on button "Sessions" at bounding box center [390, 648] width 569 height 45
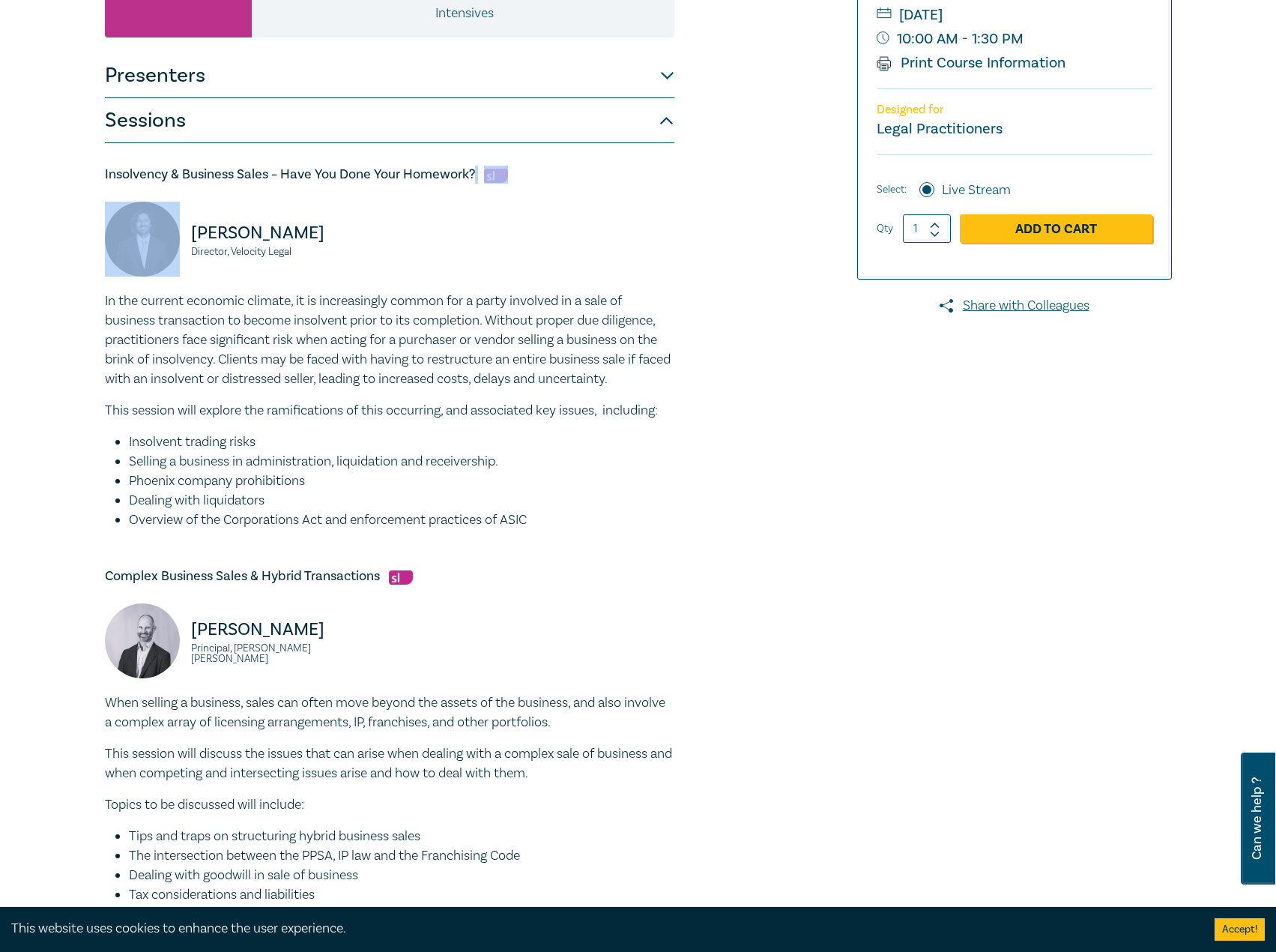
drag, startPoint x: 476, startPoint y: 172, endPoint x: 99, endPoint y: 185, distance: 377.2
click at [99, 185] on div "Sale of Business Intensive I25048 CPD Intensive (3 Point) CPD Points 3 Point s …" at bounding box center [457, 639] width 723 height 1543
click at [236, 176] on h5 "Insolvency & Business Sales – Have You Done Your Homework?" at bounding box center [390, 174] width 569 height 18
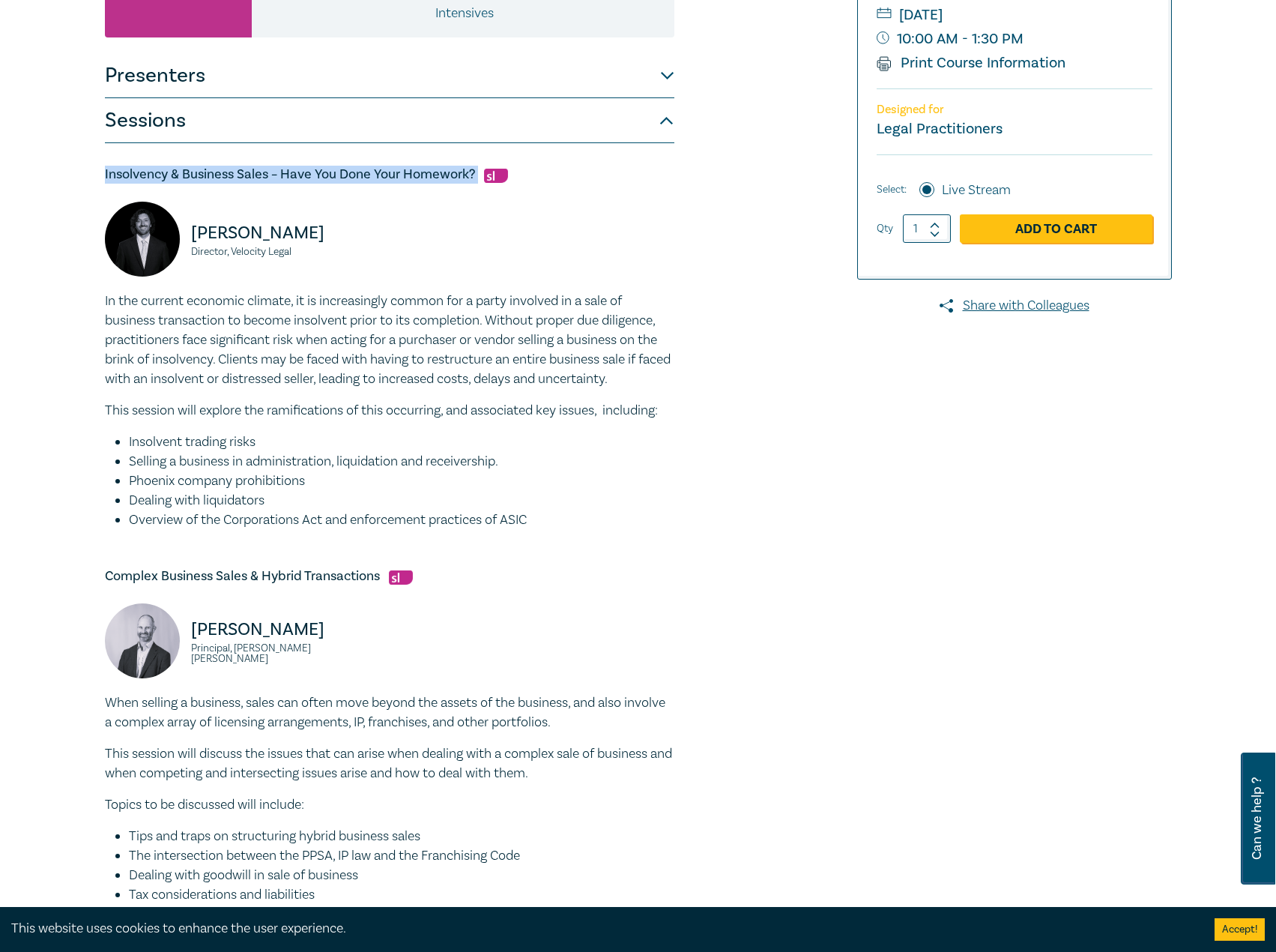
drag, startPoint x: 478, startPoint y: 173, endPoint x: 87, endPoint y: 167, distance: 391.0
click at [87, 167] on div "Sale of Business Intensive I25048 CPD Intensive (3 Point) CPD Points 3 Point s …" at bounding box center [638, 639] width 1276 height 1685
copy h5 "Insolvency & Business Sales – Have You Done Your Homework?"
click at [331, 243] on p "Seamus Ryan" at bounding box center [286, 233] width 190 height 24
drag, startPoint x: 308, startPoint y: 254, endPoint x: 191, endPoint y: 240, distance: 117.8
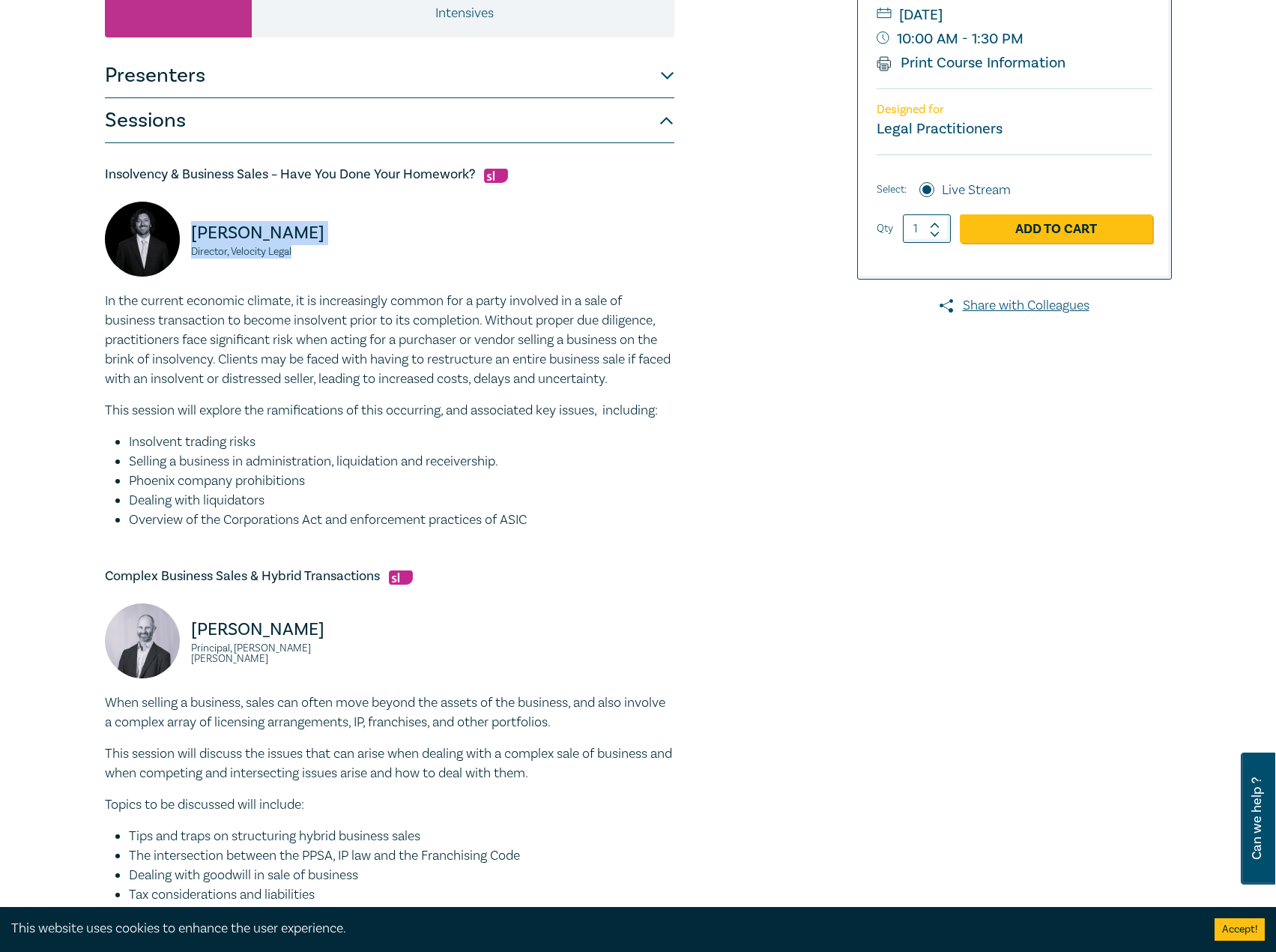
click at [191, 240] on div "Seamus Ryan Director, Velocity Legal" at bounding box center [243, 247] width 276 height 90
copy div "Seamus Ryan Director, Velocity Legal"
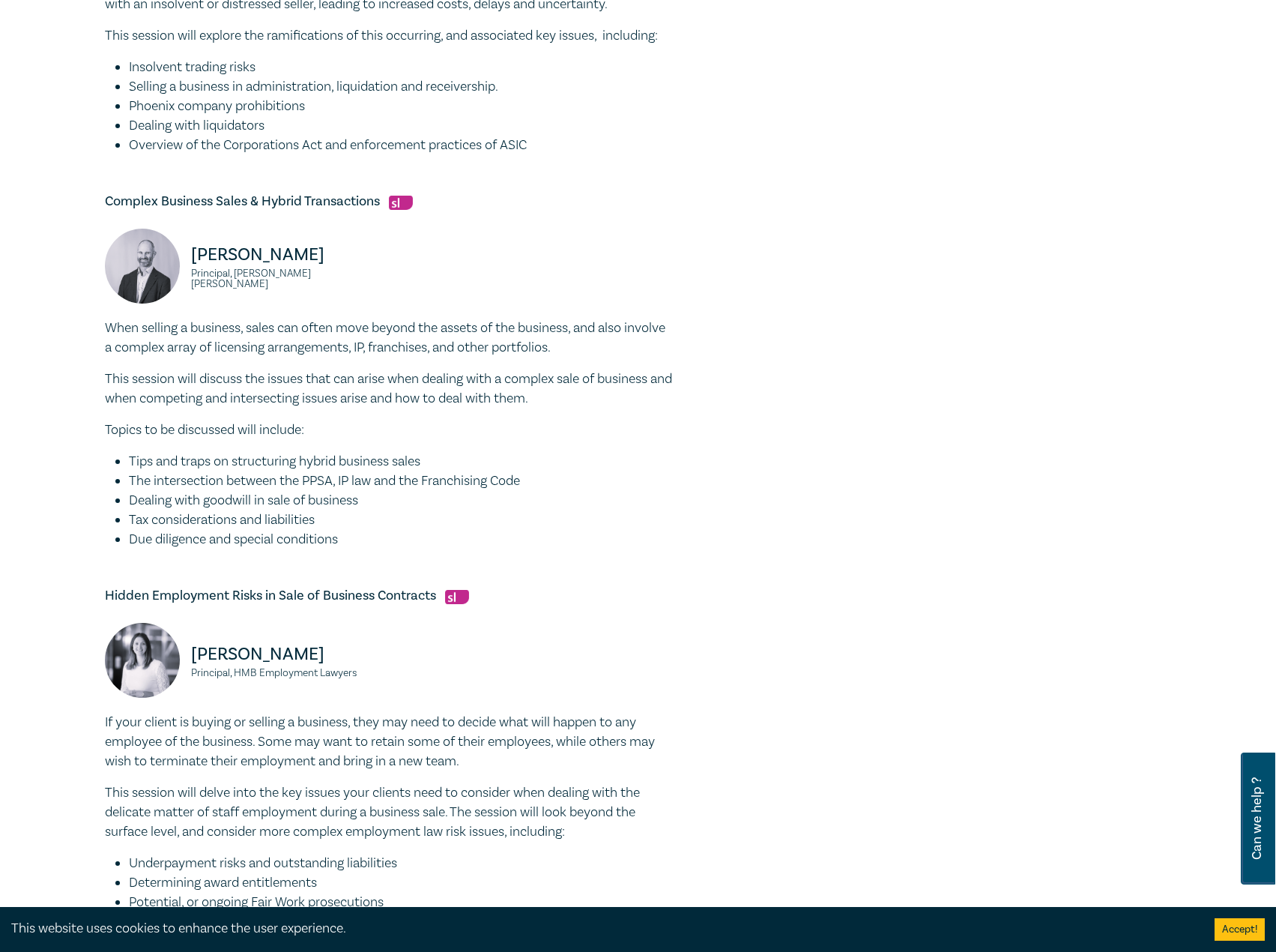
click at [336, 194] on h5 "Complex Business Sales & Hybrid Transactions" at bounding box center [390, 202] width 569 height 18
drag, startPoint x: 380, startPoint y: 198, endPoint x: 143, endPoint y: 197, distance: 237.0
click at [108, 193] on h5 "Complex Business Sales & Hybrid Transactions" at bounding box center [390, 202] width 569 height 18
copy h5 "Complex Business Sales & Hybrid Transactions"
drag, startPoint x: 335, startPoint y: 278, endPoint x: 183, endPoint y: 265, distance: 152.6
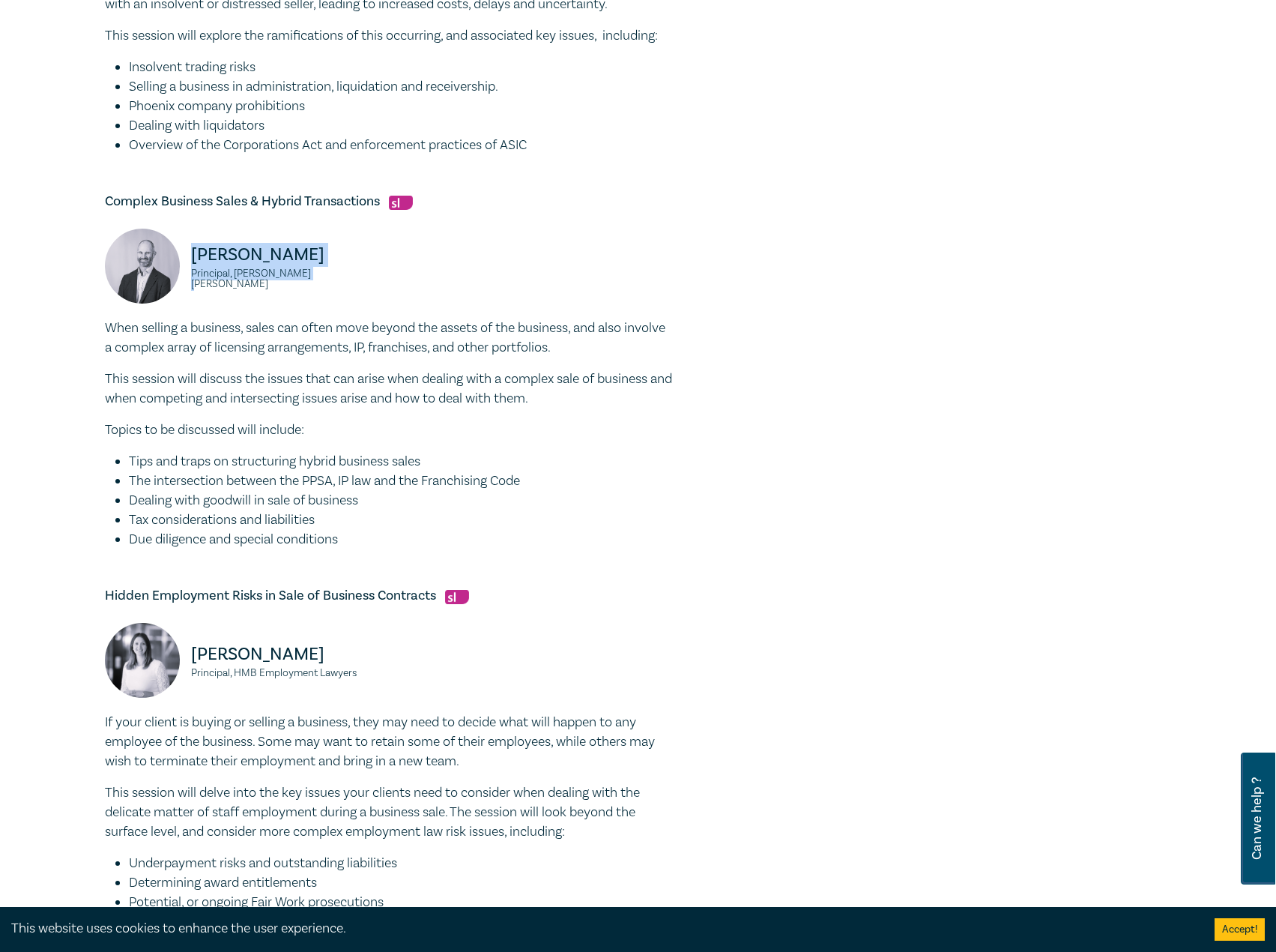
click at [183, 265] on div "Paul Gray Principal, Harwood Andrews" at bounding box center [243, 274] width 276 height 90
copy div "Paul Gray Principal, Harwood Andrews"
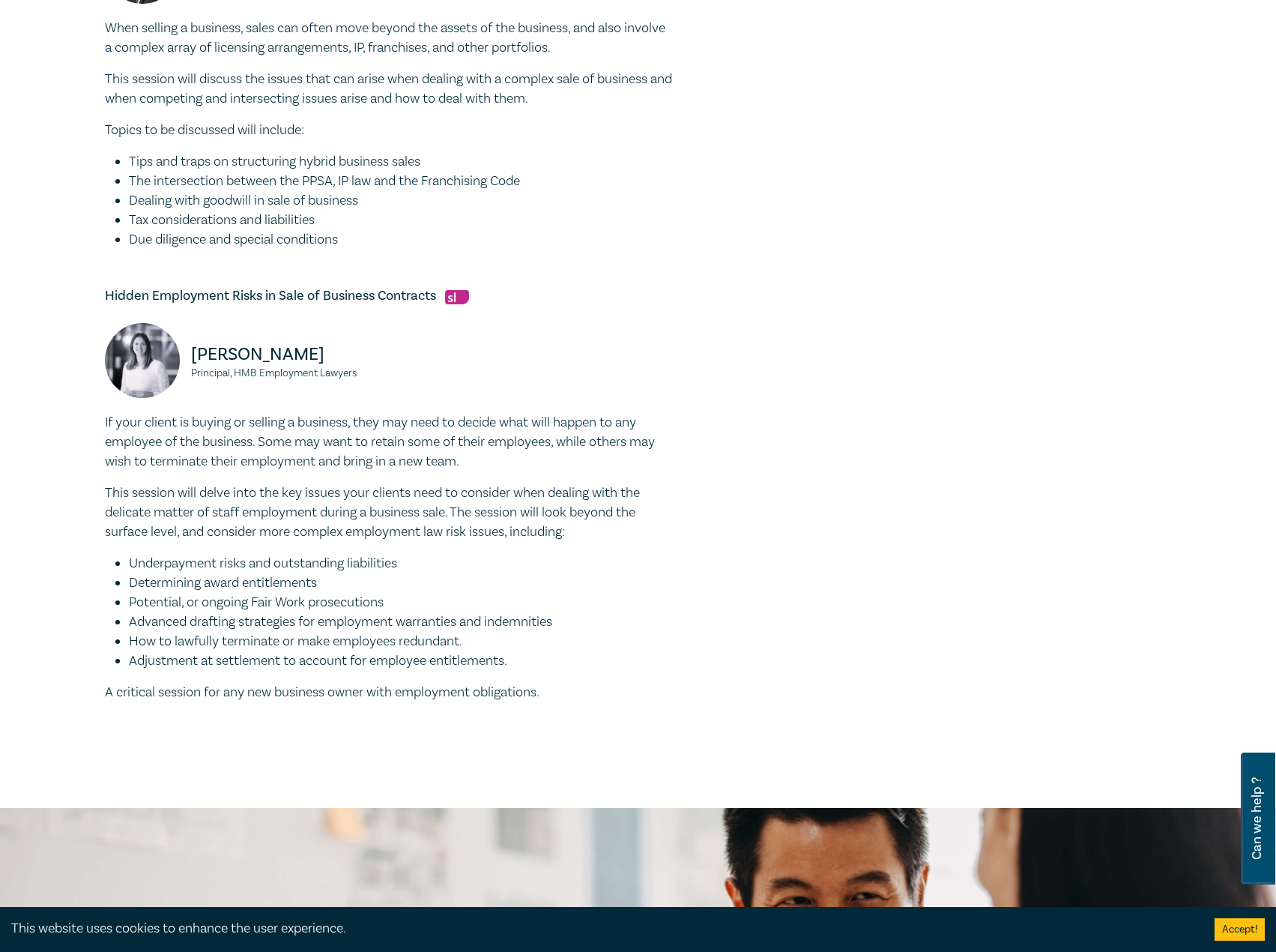
click at [433, 289] on h5 "Hidden Employment Risks in Sale of Business Contracts" at bounding box center [390, 296] width 569 height 18
drag, startPoint x: 434, startPoint y: 293, endPoint x: 94, endPoint y: 298, distance: 340.0
copy h5 "Hidden Employment Risks in Sale of Business Contracts"
drag, startPoint x: 367, startPoint y: 385, endPoint x: 162, endPoint y: 368, distance: 205.7
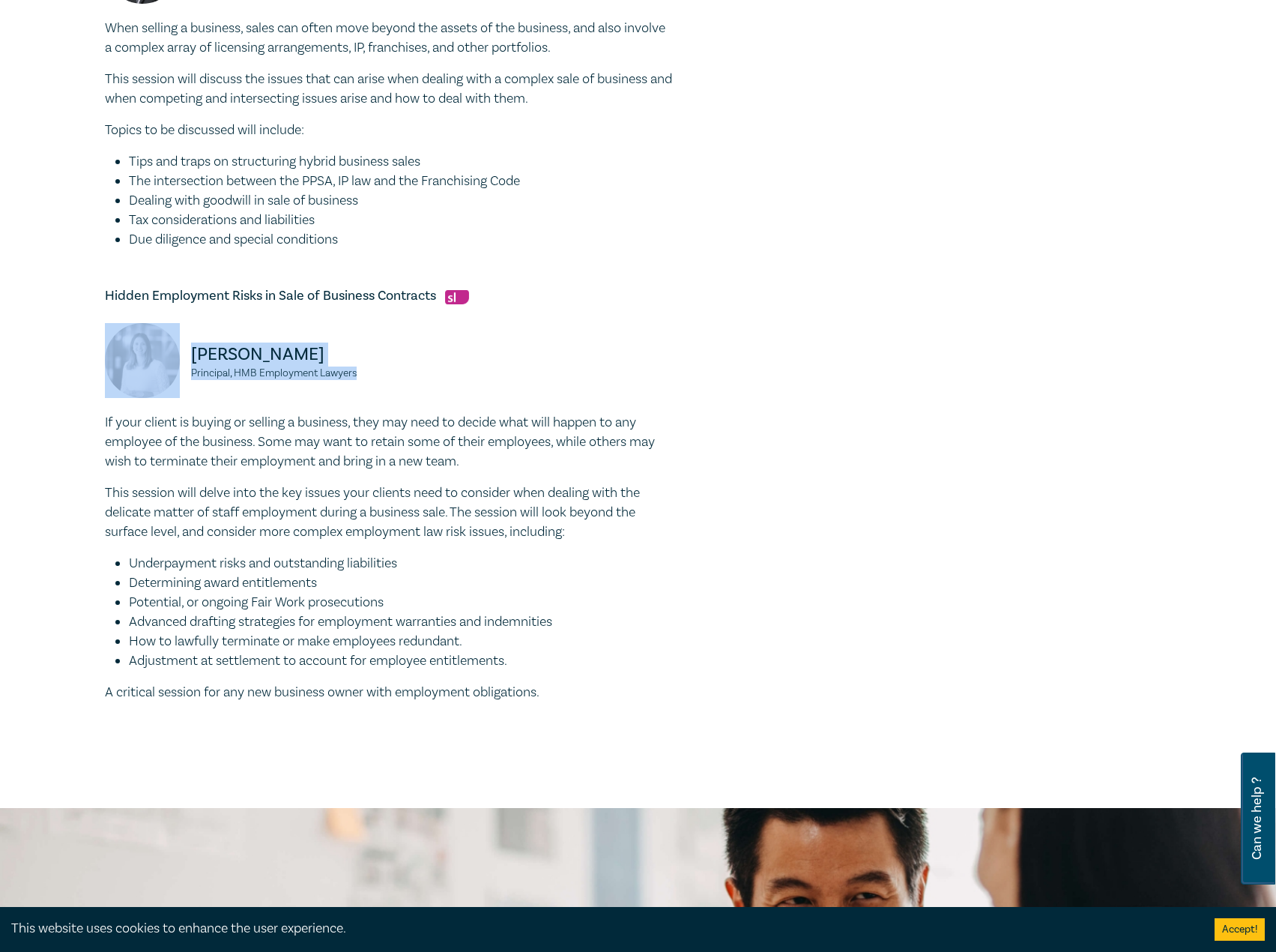
click at [162, 368] on div "Joanna Bandara Principal, HMB Employment Lawyers" at bounding box center [243, 368] width 276 height 90
copy div "Joanna Bandara Principal, HMB Employment Lawyers"
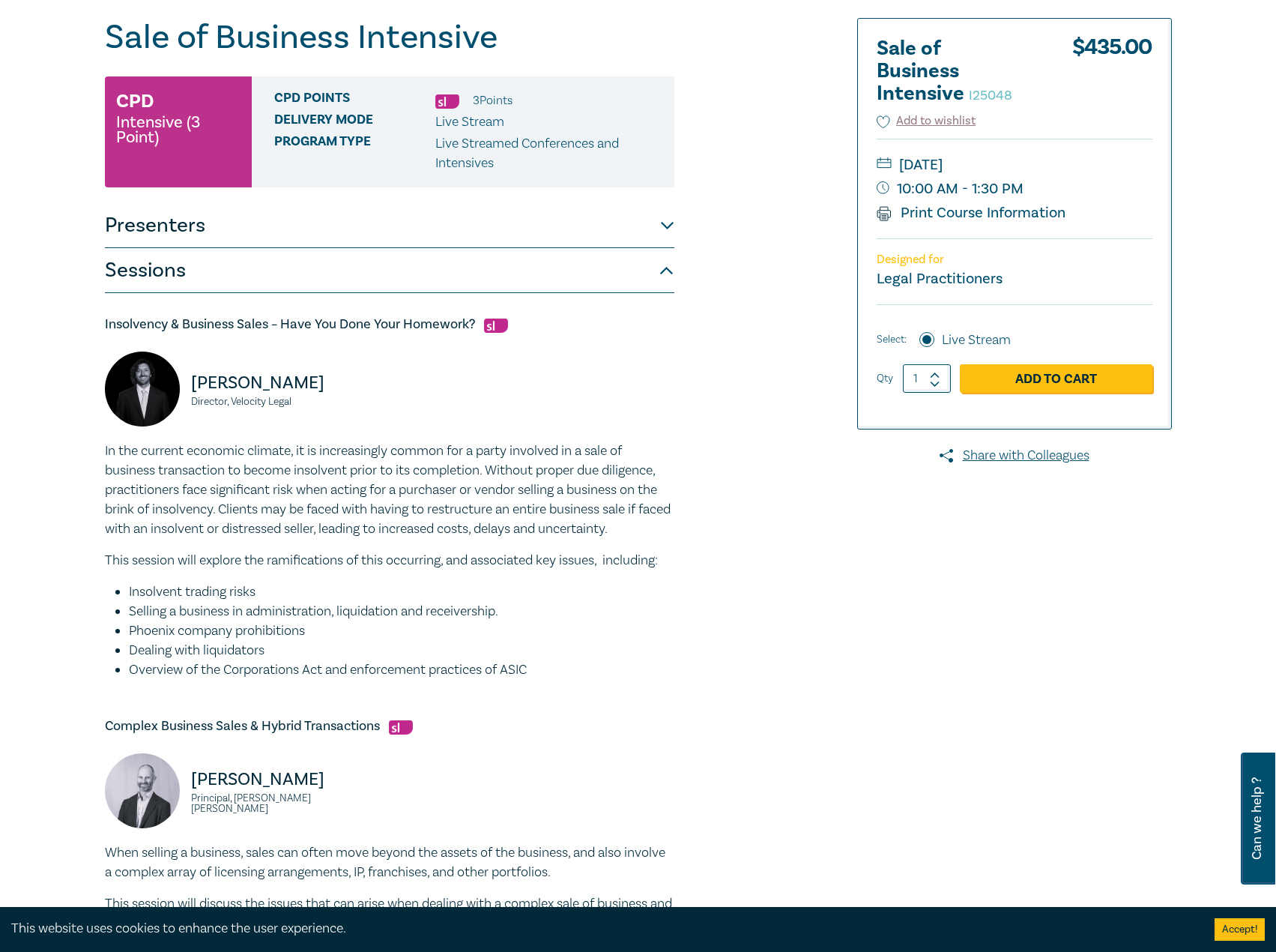
scroll to position [0, 0]
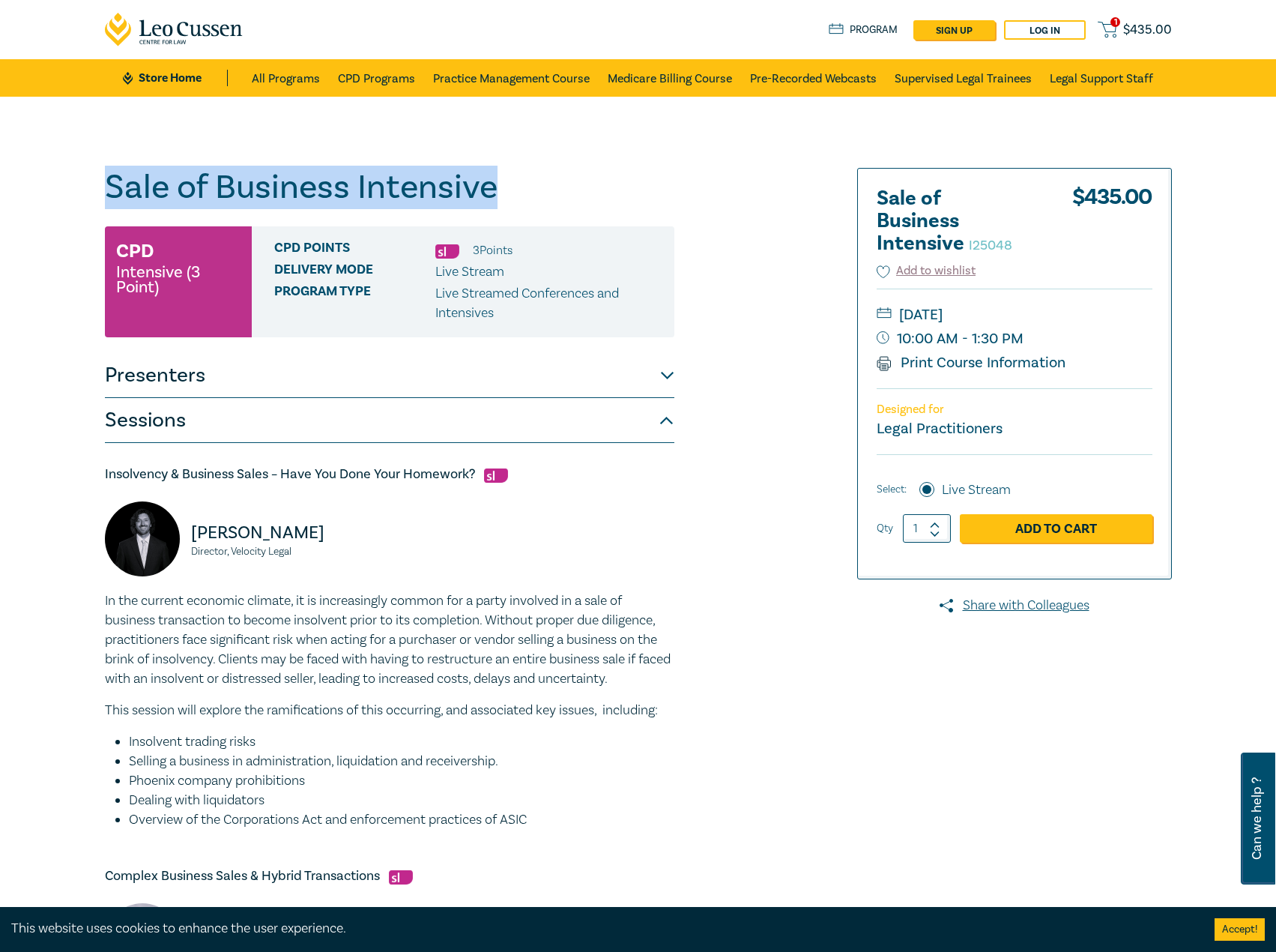
drag, startPoint x: 541, startPoint y: 183, endPoint x: 306, endPoint y: 180, distance: 235.0
click at [3, 181] on div "Sale of Business Intensive I25048 CPD Intensive (3 Point) CPD Points 3 Point s …" at bounding box center [638, 939] width 1276 height 1685
copy h1 "Sale of Business Intensive"
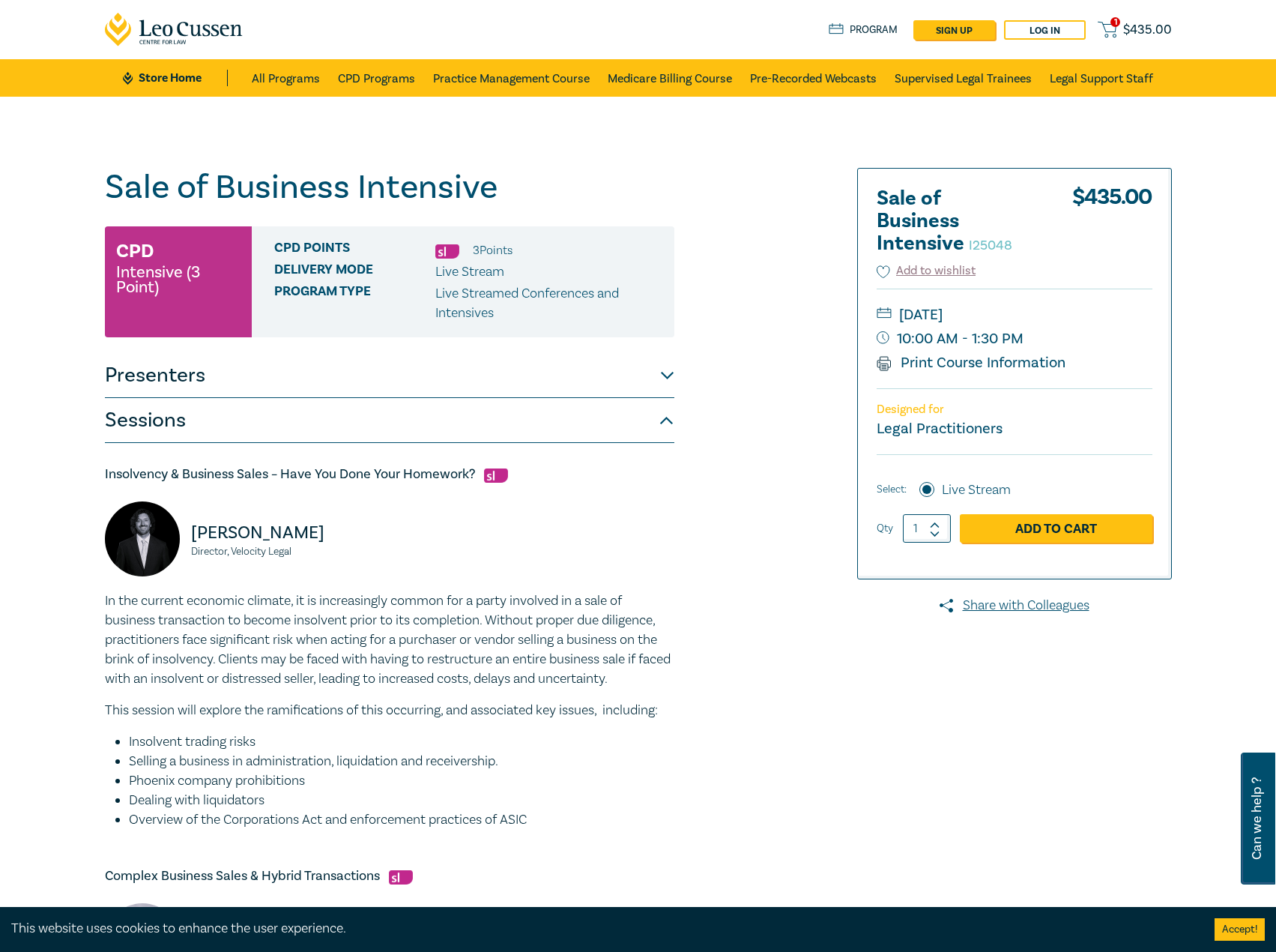
click at [1089, 307] on small "[DATE]" at bounding box center [1014, 315] width 276 height 24
click at [1089, 318] on small "[DATE]" at bounding box center [1014, 315] width 276 height 24
click at [1067, 312] on small "[DATE]" at bounding box center [1014, 315] width 276 height 24
drag, startPoint x: 1082, startPoint y: 312, endPoint x: 899, endPoint y: 320, distance: 183.2
click at [899, 320] on small "[DATE]" at bounding box center [1014, 315] width 276 height 24
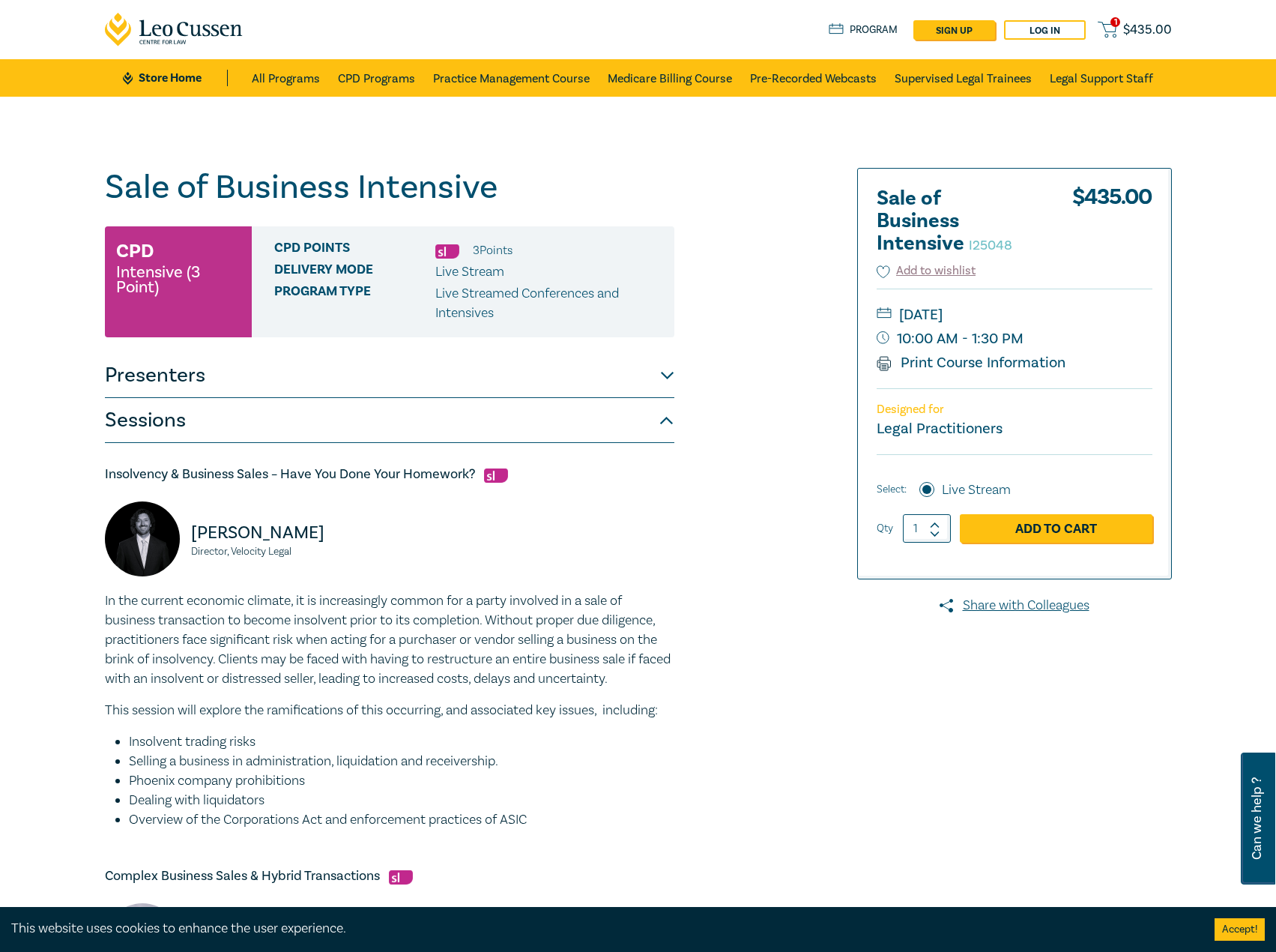
click at [508, 360] on button "Presenters" at bounding box center [390, 375] width 569 height 45
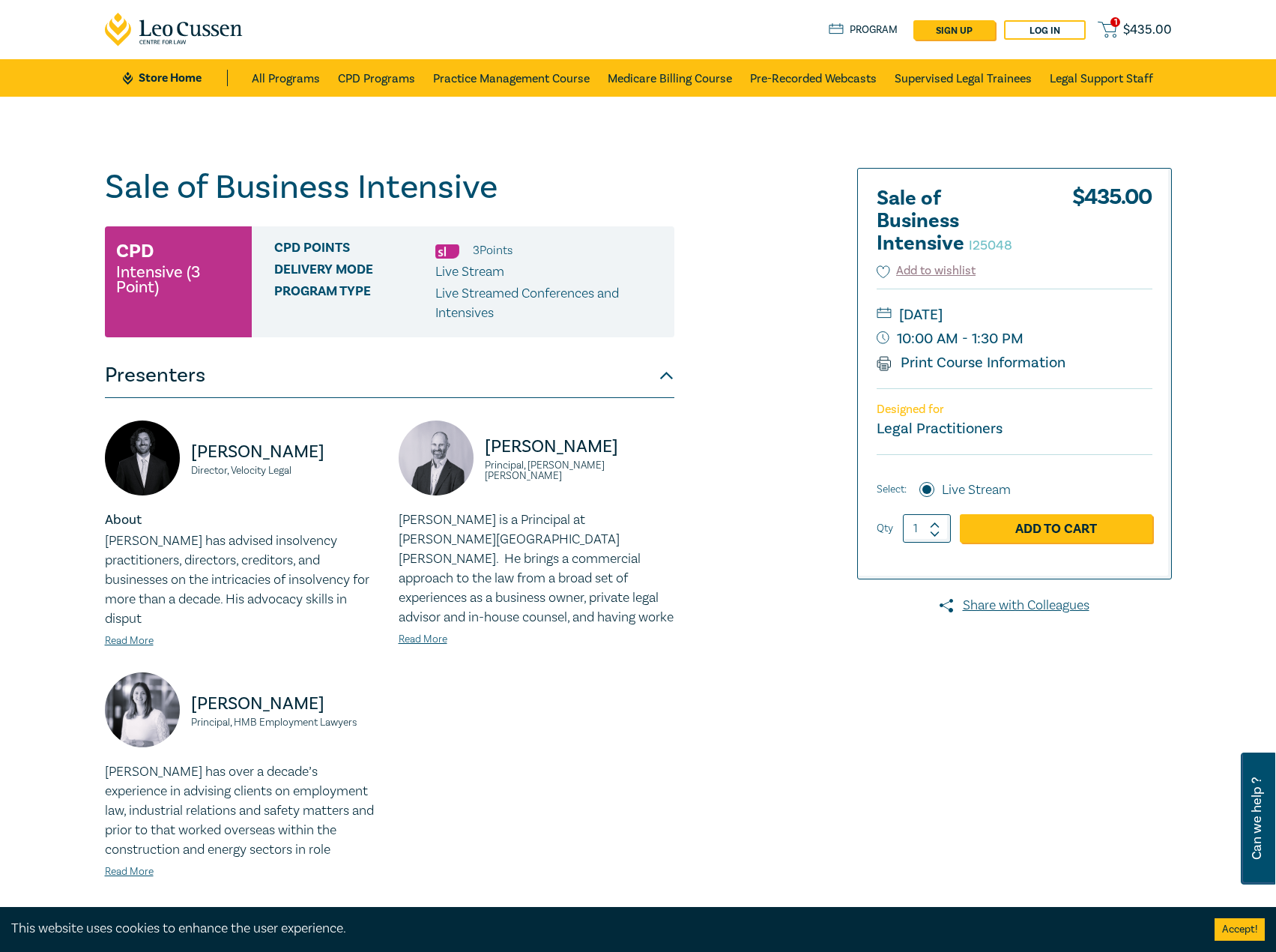
click at [508, 360] on button "Presenters" at bounding box center [390, 375] width 569 height 45
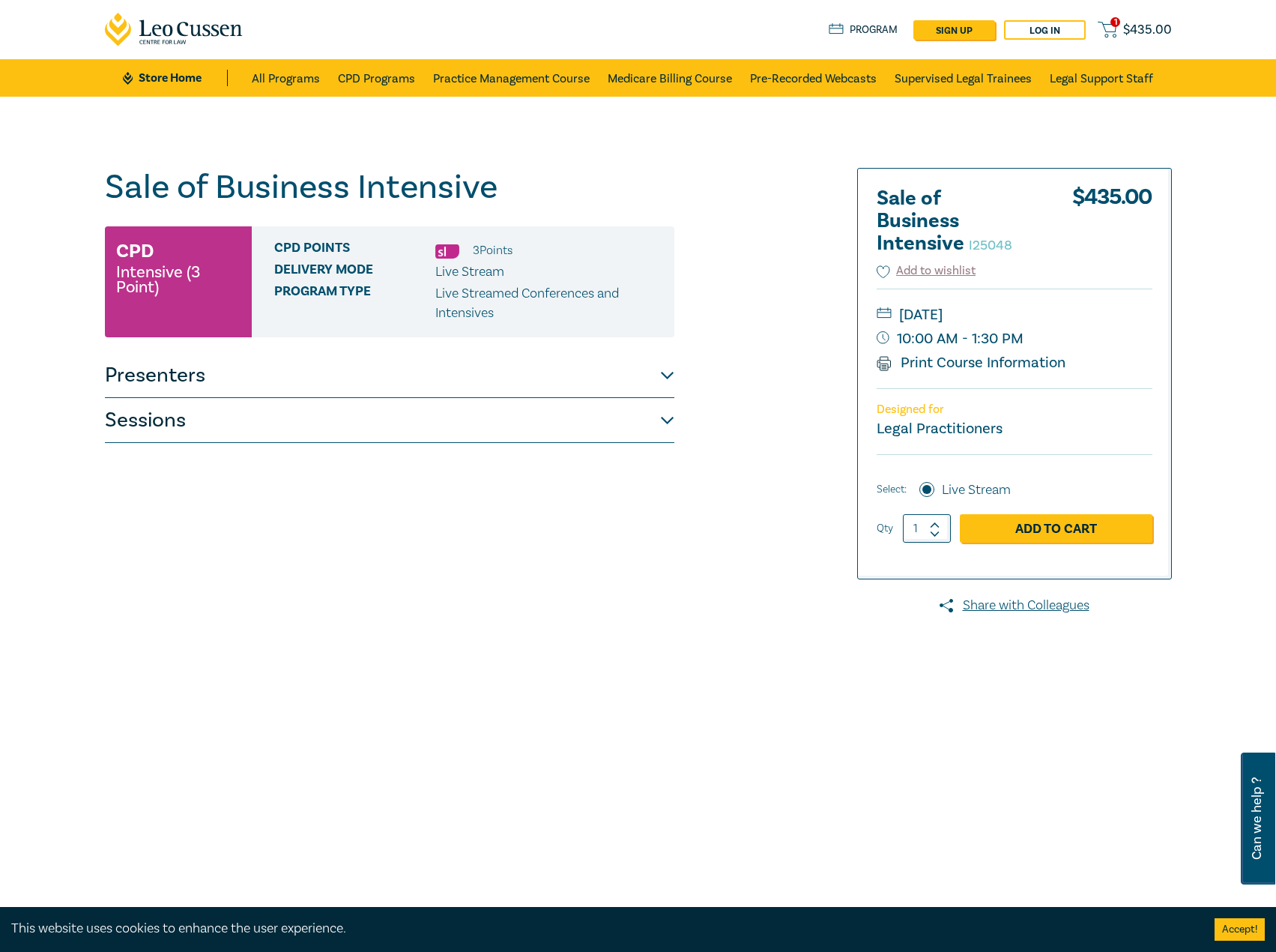
click at [330, 422] on button "Sessions" at bounding box center [390, 420] width 569 height 45
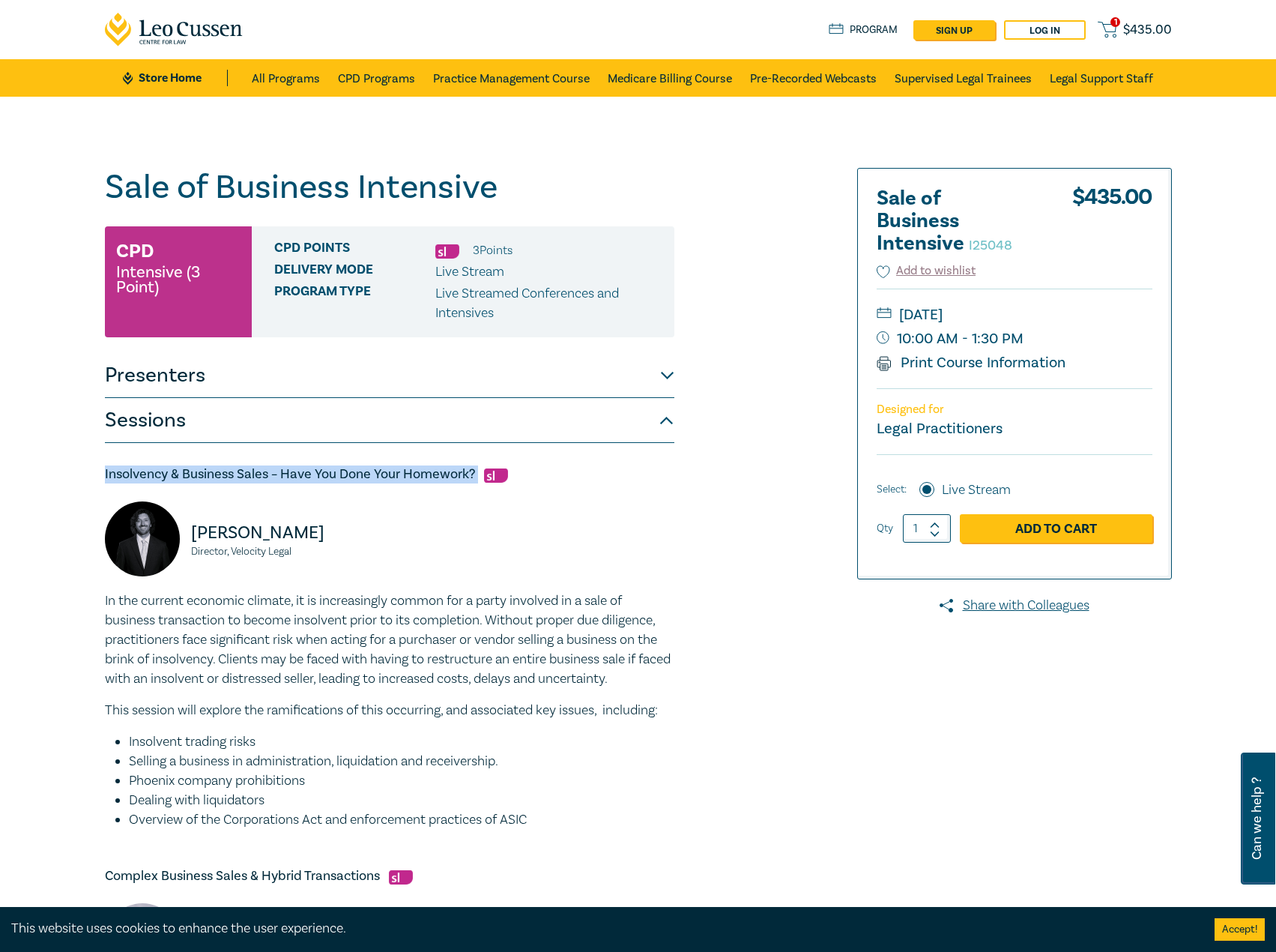
drag, startPoint x: 479, startPoint y: 475, endPoint x: 79, endPoint y: 481, distance: 400.0
click at [79, 481] on div "Sale of Business Intensive I25048 CPD Intensive (3 Point) CPD Points 3 Point s …" at bounding box center [638, 939] width 1276 height 1685
drag, startPoint x: 331, startPoint y: 553, endPoint x: 188, endPoint y: 538, distance: 143.8
click at [188, 538] on div "Seamus Ryan Director, Velocity Legal" at bounding box center [243, 546] width 276 height 90
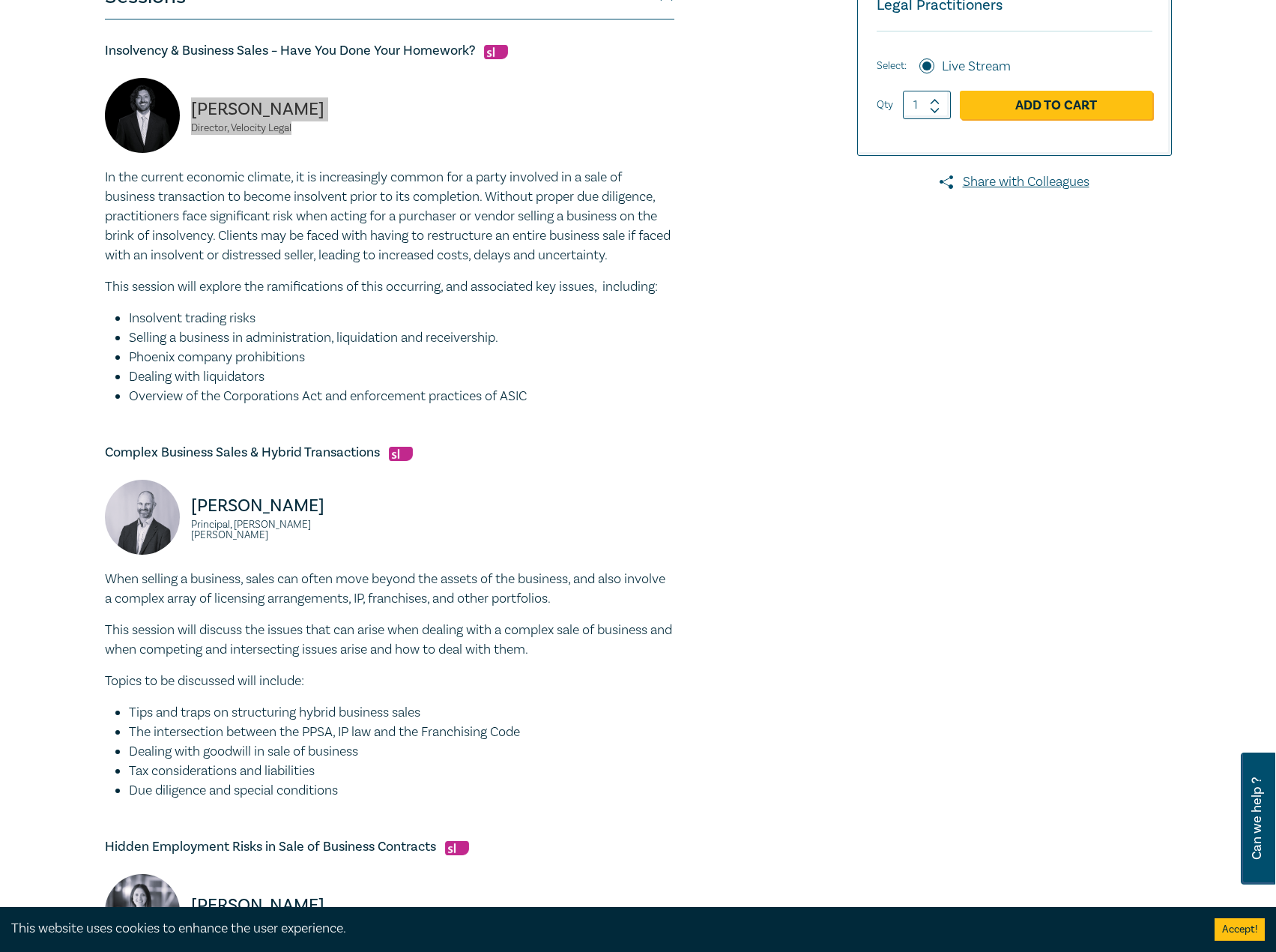
scroll to position [450, 0]
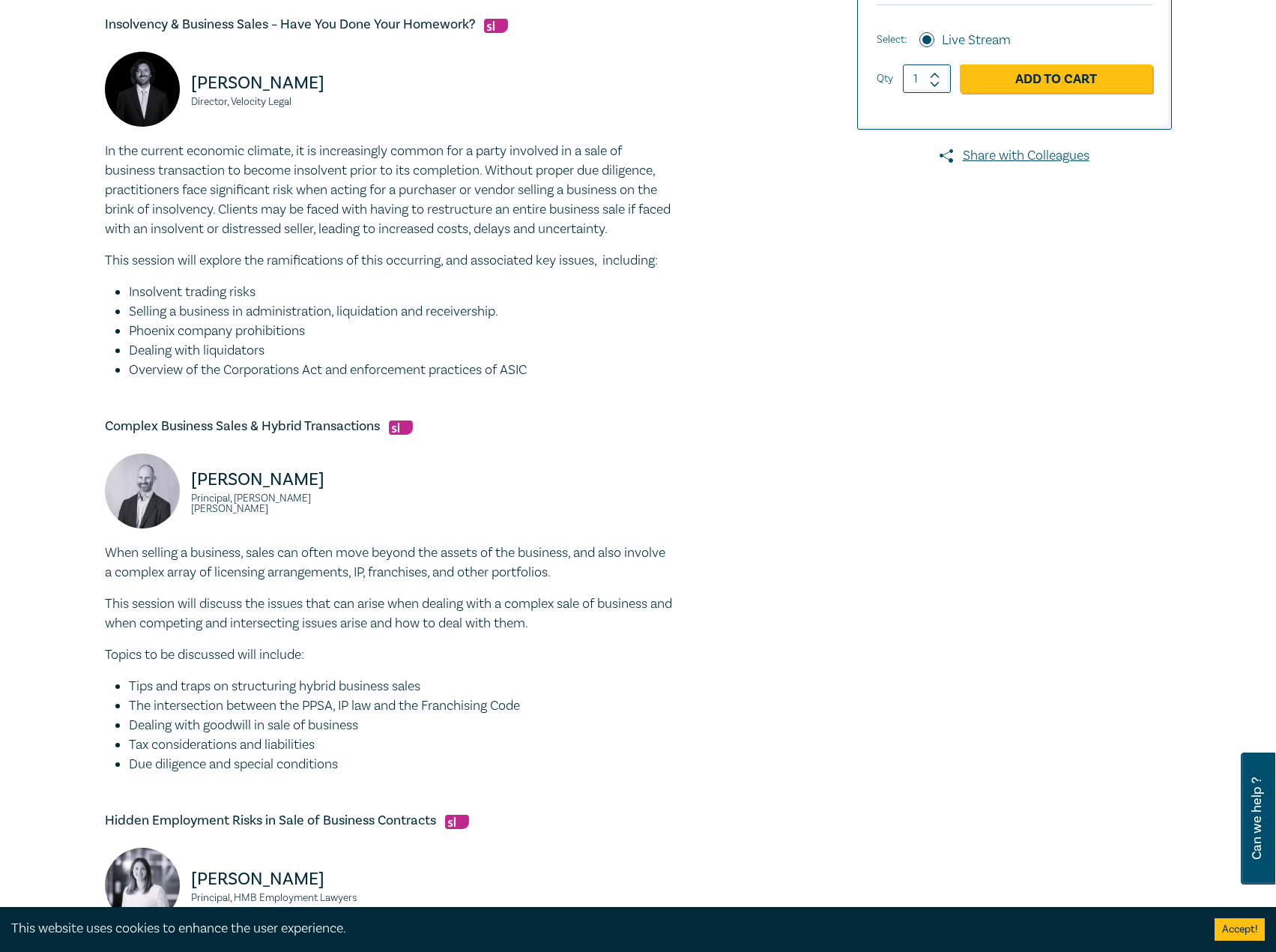
drag, startPoint x: 357, startPoint y: 402, endPoint x: 363, endPoint y: 420, distance: 19.0
click at [357, 402] on div "Insolvency & Business Sales – Have You Done Your Homework? Seamus Ryan Director…" at bounding box center [390, 626] width 569 height 1267
drag, startPoint x: 383, startPoint y: 425, endPoint x: 79, endPoint y: 418, distance: 304.1
click at [79, 418] on div "Sale of Business Intensive I25048 CPD Intensive (3 Point) CPD Points 3 Point s …" at bounding box center [638, 489] width 1276 height 1685
drag, startPoint x: 357, startPoint y: 508, endPoint x: 153, endPoint y: 488, distance: 205.0
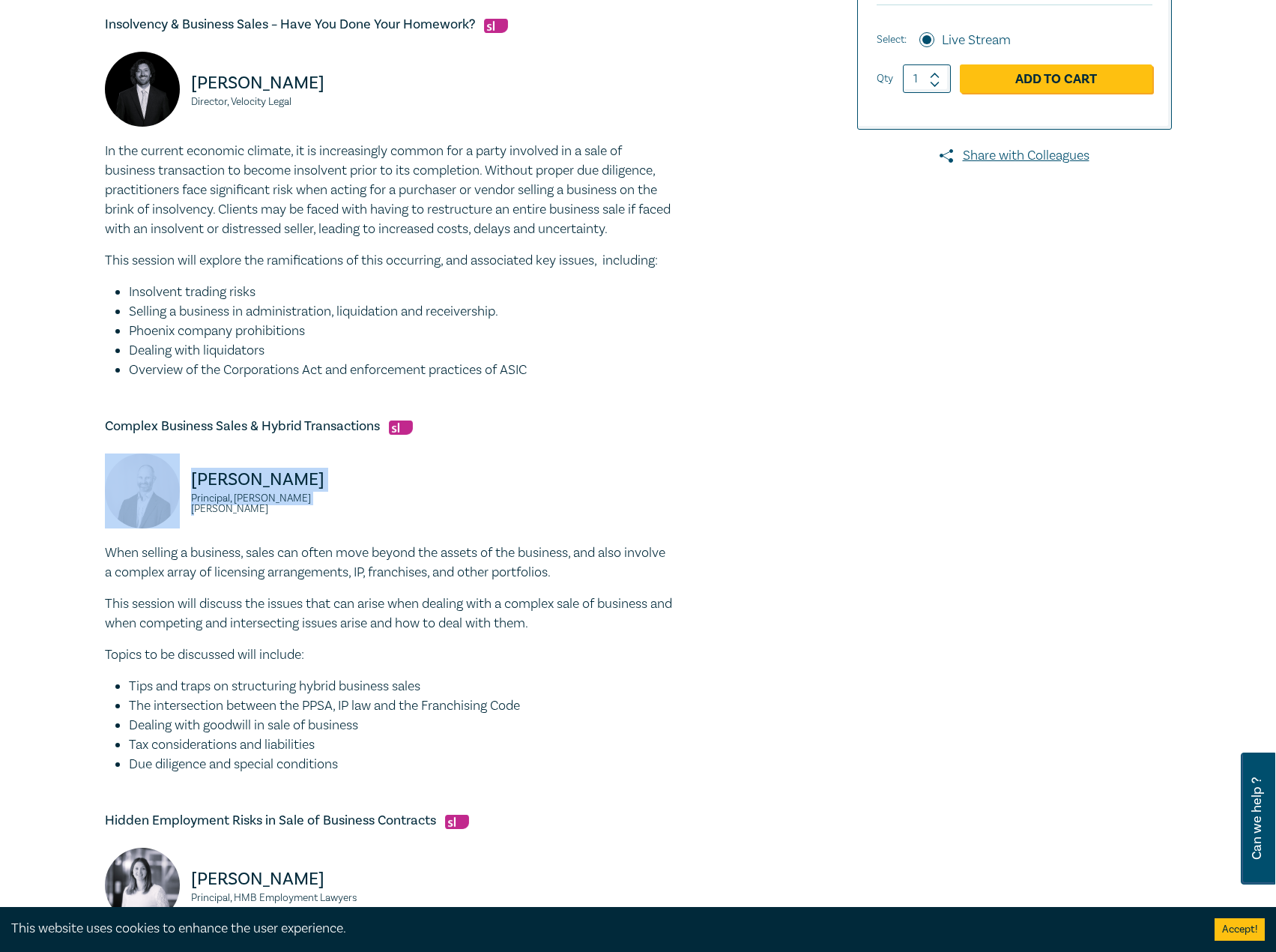
click at [153, 488] on div "Paul Gray Principal, Harwood Andrews" at bounding box center [243, 498] width 276 height 90
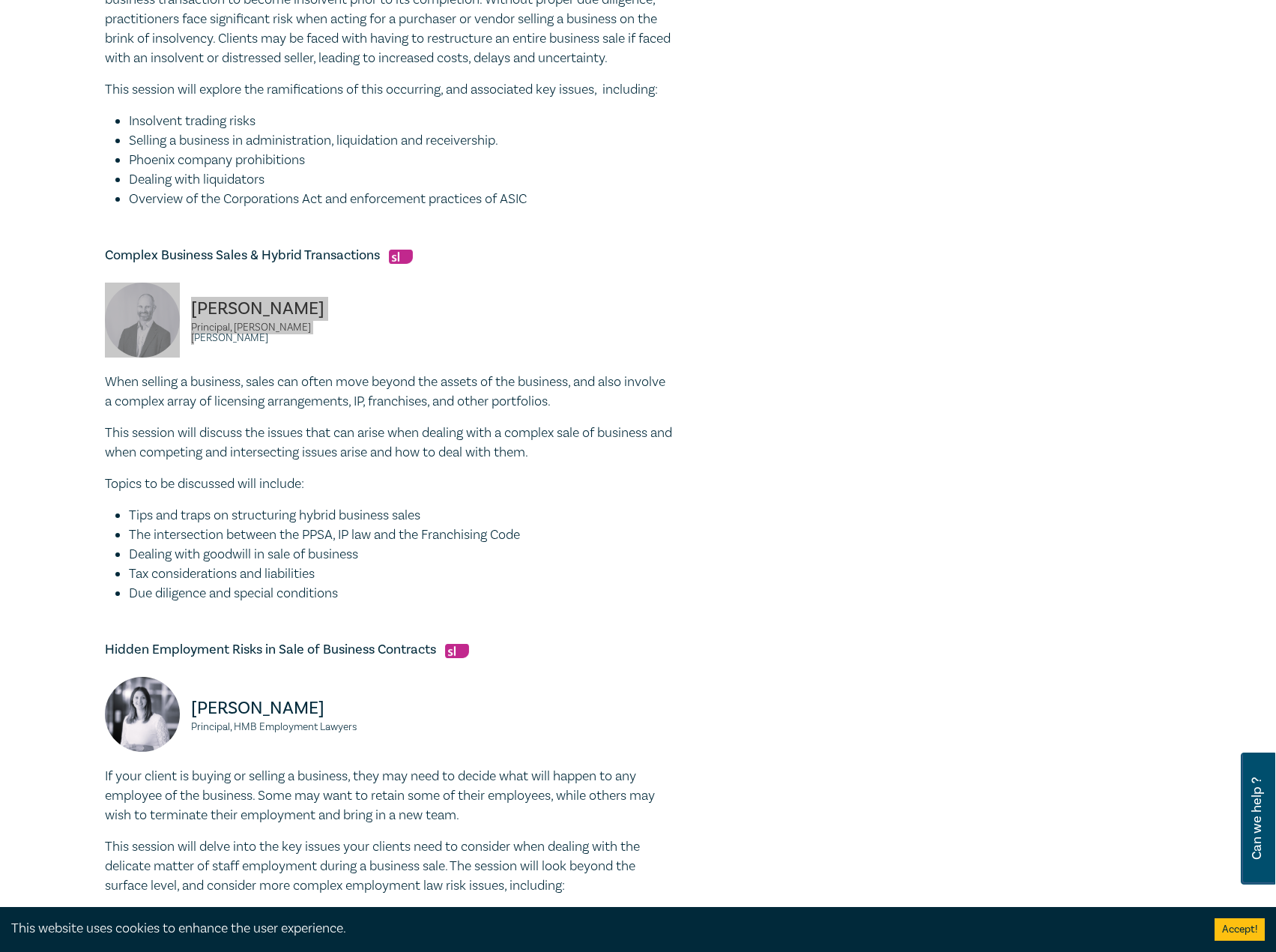
scroll to position [824, 0]
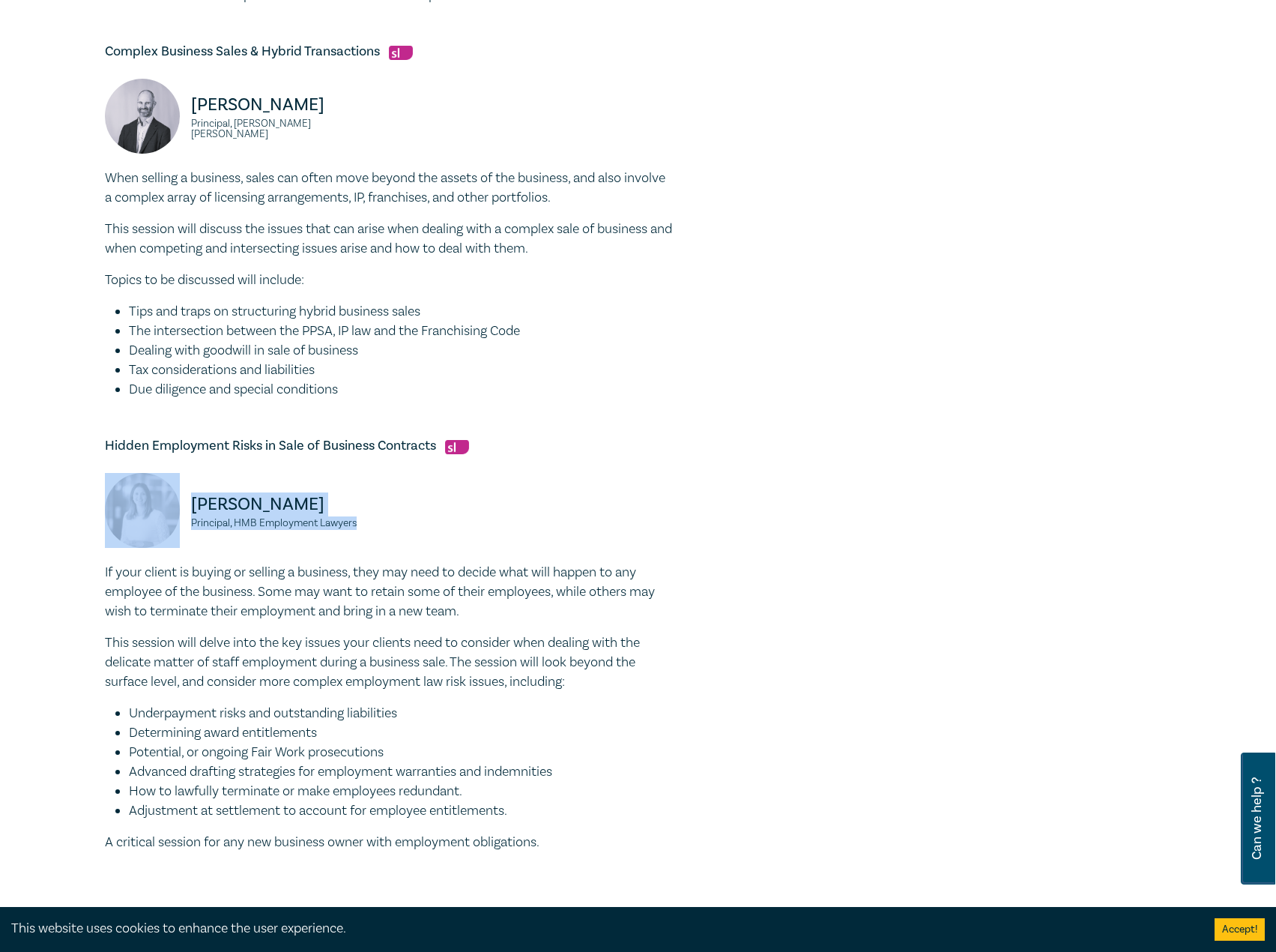
drag, startPoint x: 368, startPoint y: 530, endPoint x: 176, endPoint y: 517, distance: 192.4
click at [176, 517] on div "Joanna Bandara Principal, HMB Employment Lawyers" at bounding box center [243, 518] width 276 height 90
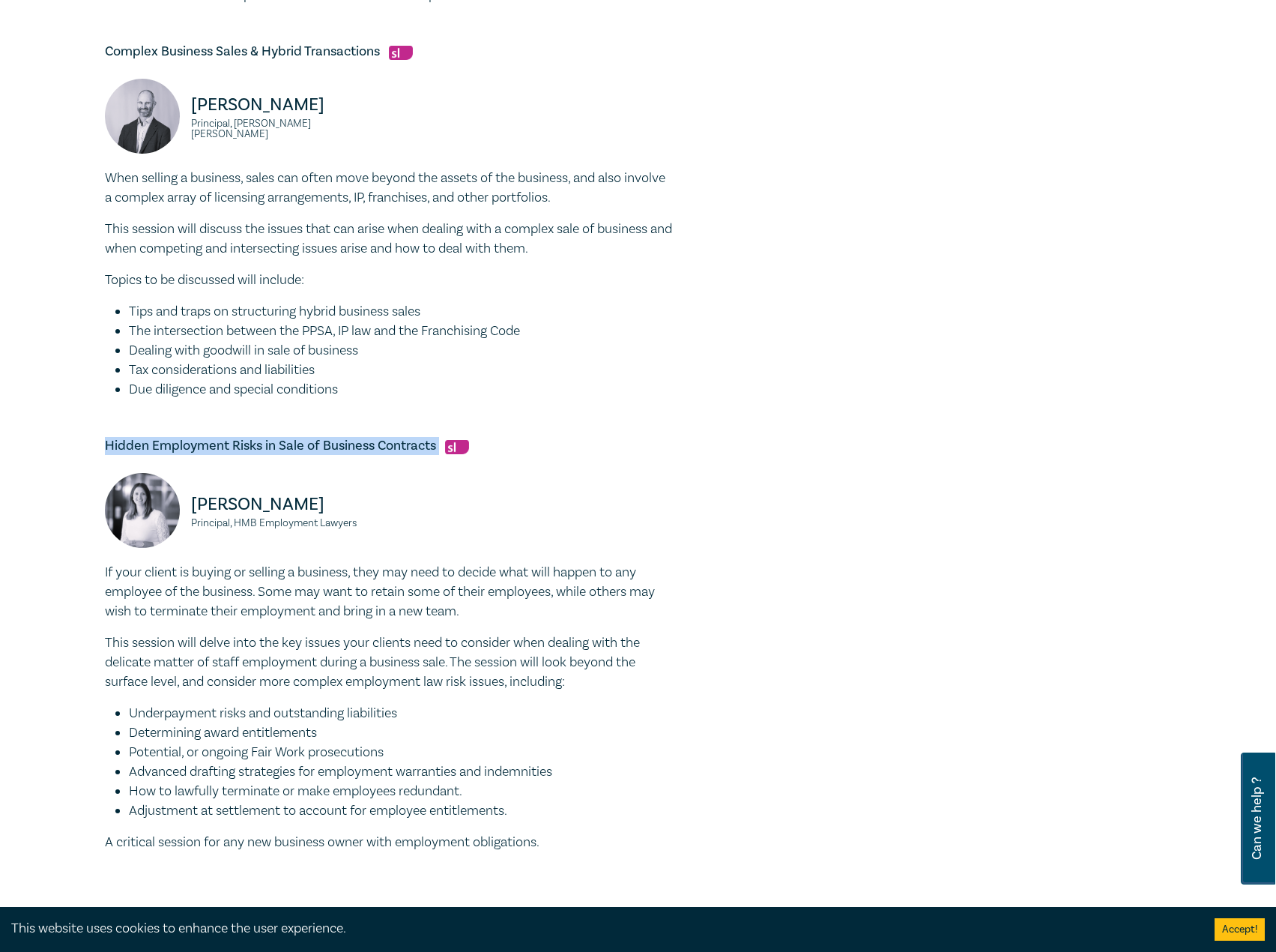
drag, startPoint x: 440, startPoint y: 440, endPoint x: 137, endPoint y: 451, distance: 303.2
click at [64, 438] on div "Sale of Business Intensive I25048 CPD Intensive (3 Point) CPD Points 3 Point s …" at bounding box center [638, 115] width 1276 height 1685
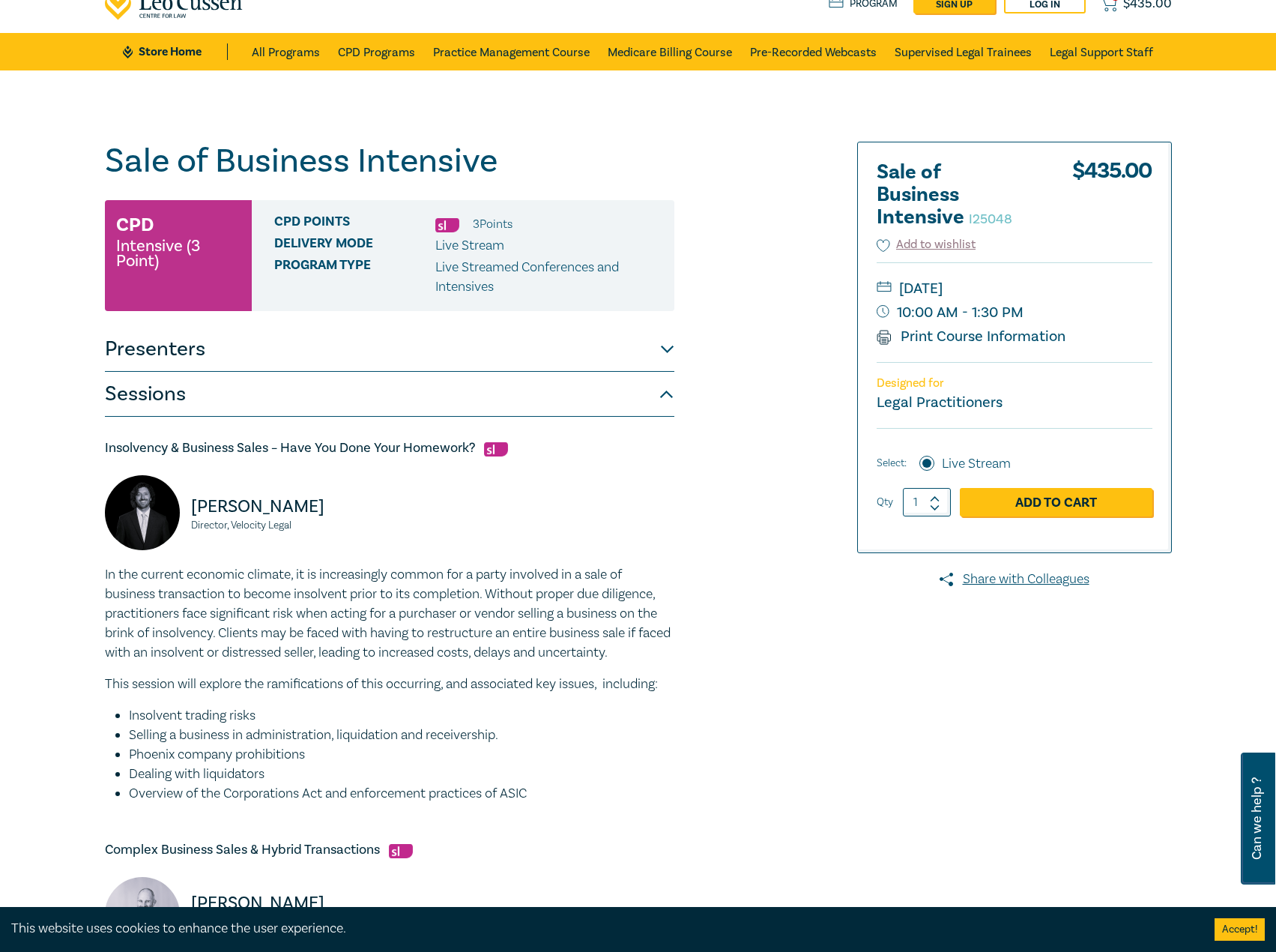
scroll to position [0, 0]
